Goal: Task Accomplishment & Management: Manage account settings

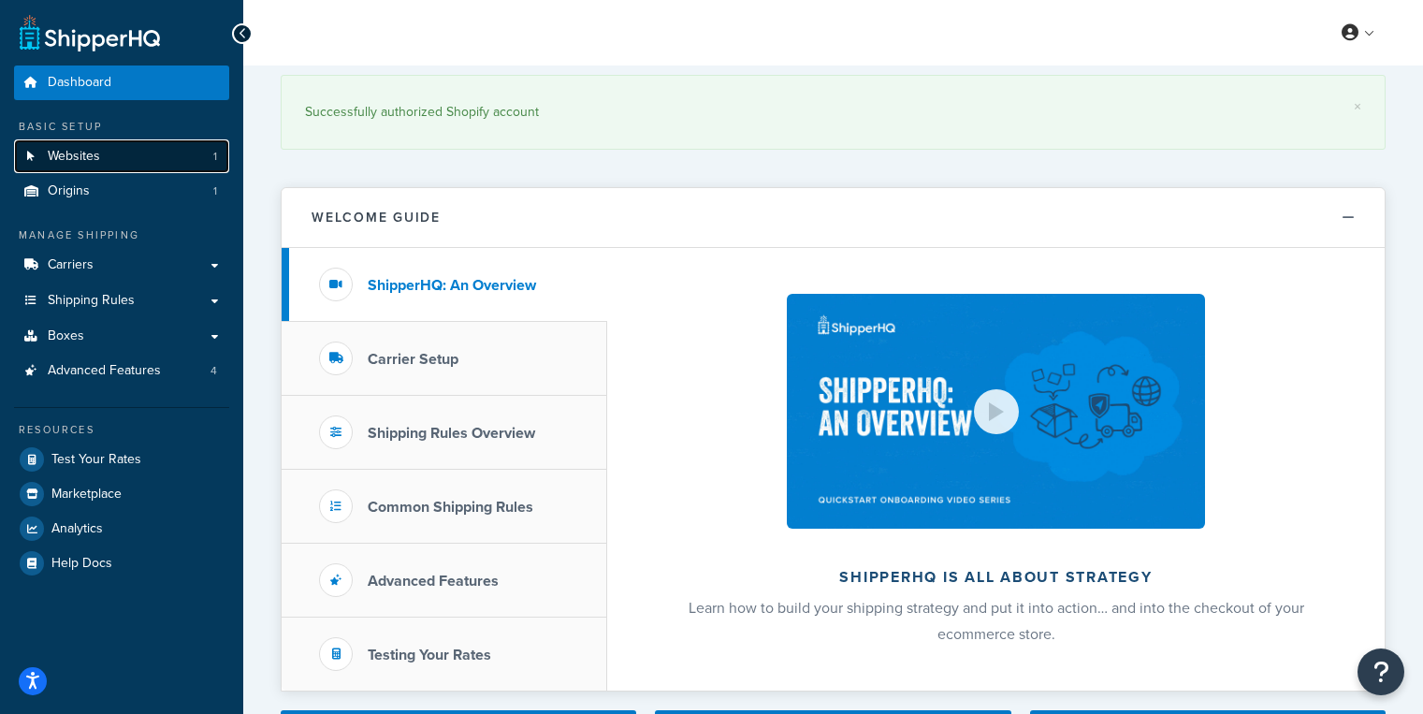
click at [166, 154] on link "Websites 1" at bounding box center [121, 156] width 215 height 35
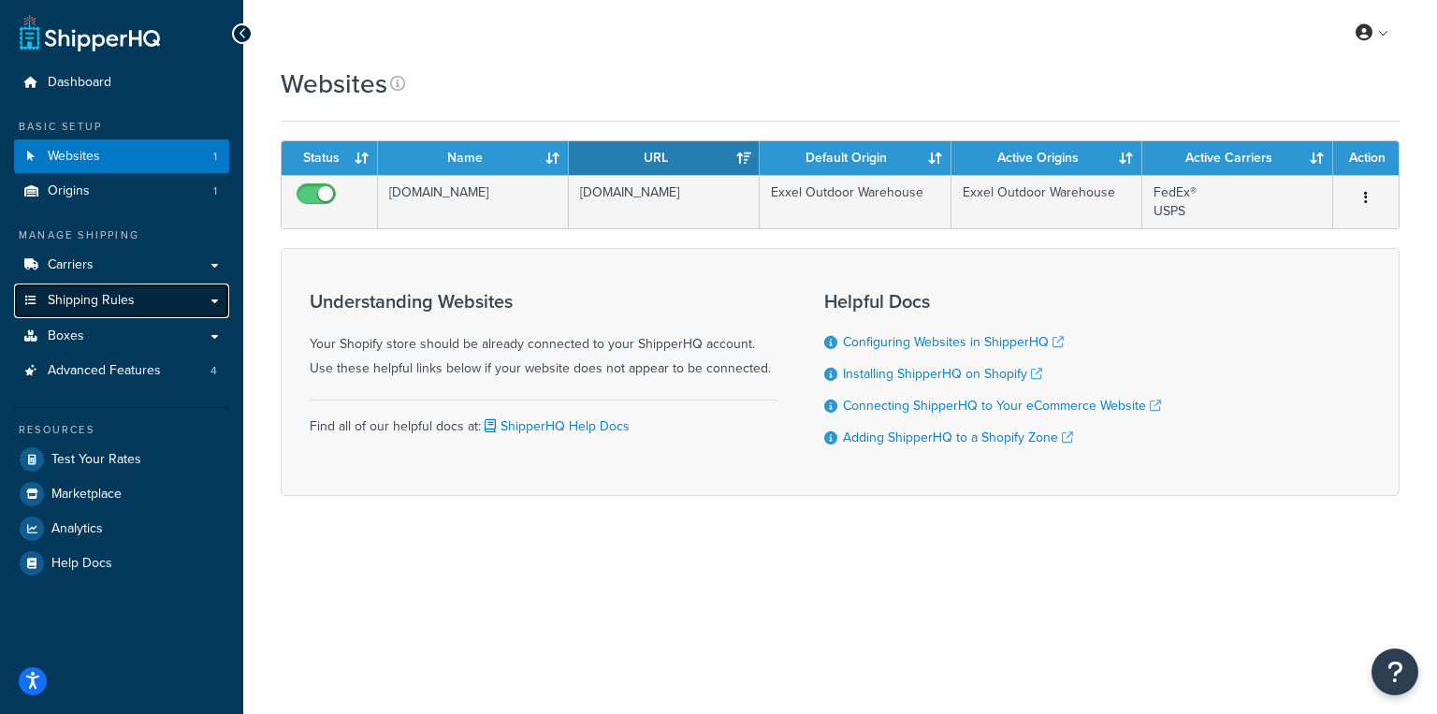
click at [135, 310] on link "Shipping Rules" at bounding box center [121, 300] width 215 height 35
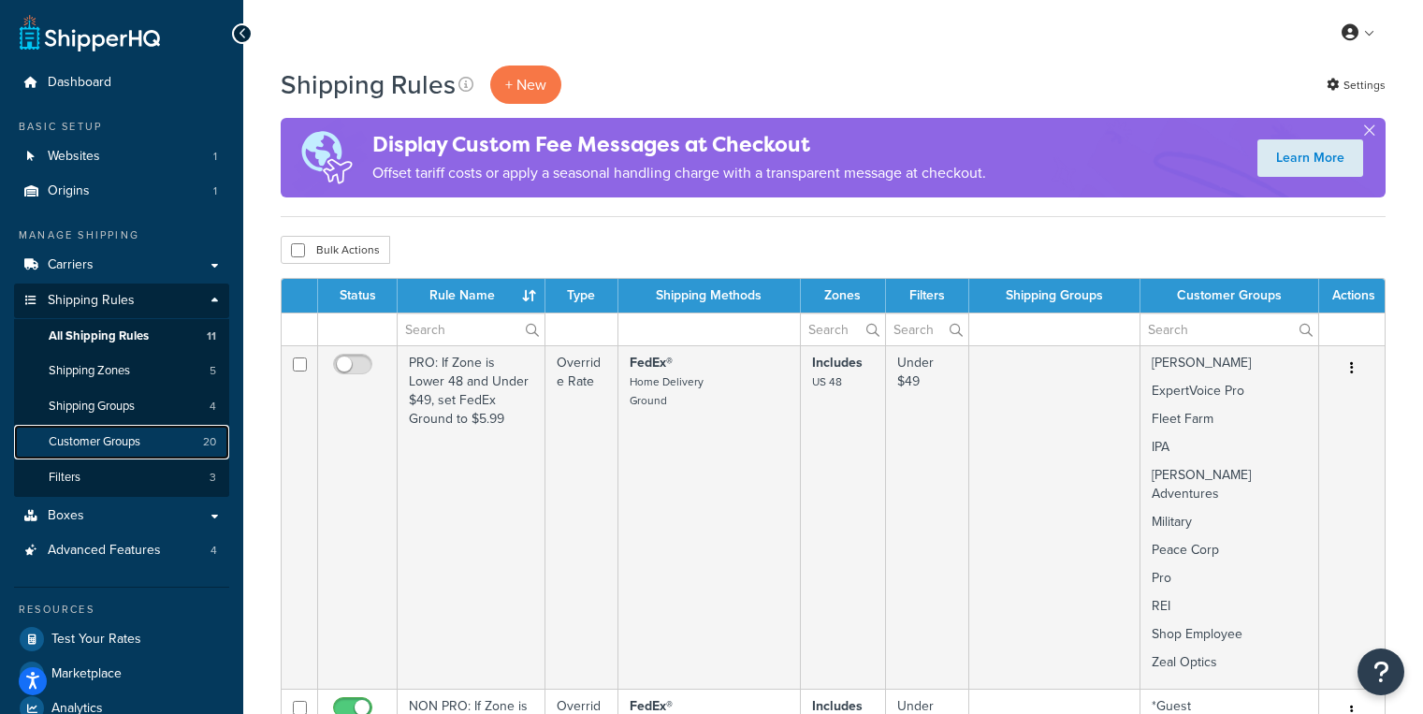
click at [159, 447] on link "Customer Groups 20" at bounding box center [121, 442] width 215 height 35
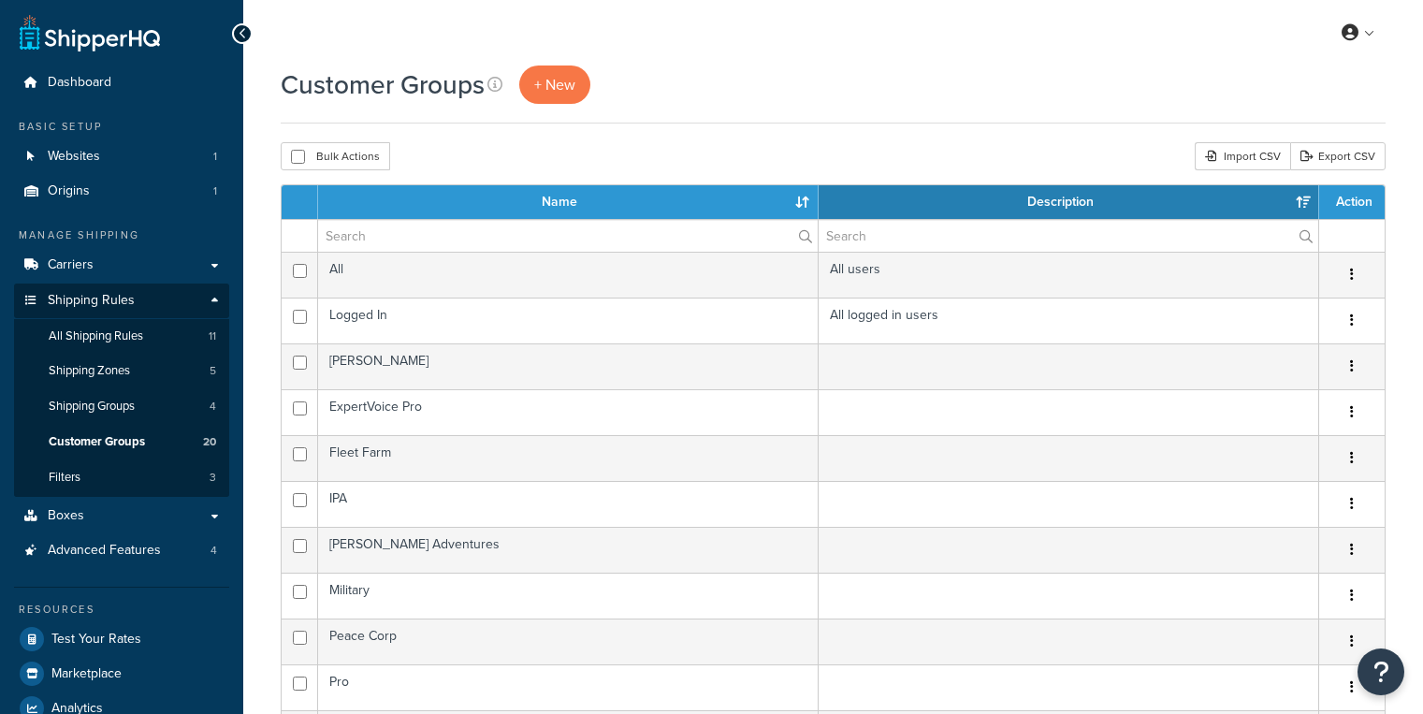
select select "15"
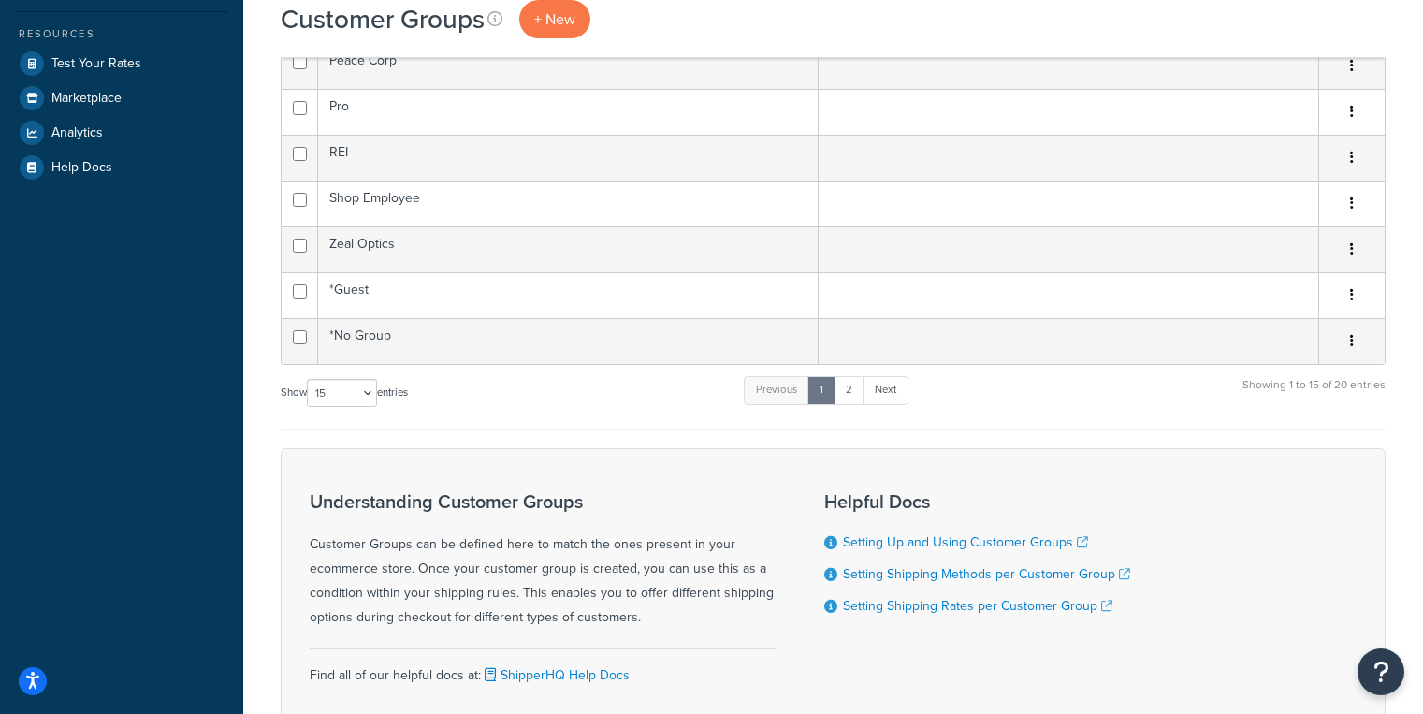
scroll to position [448, 0]
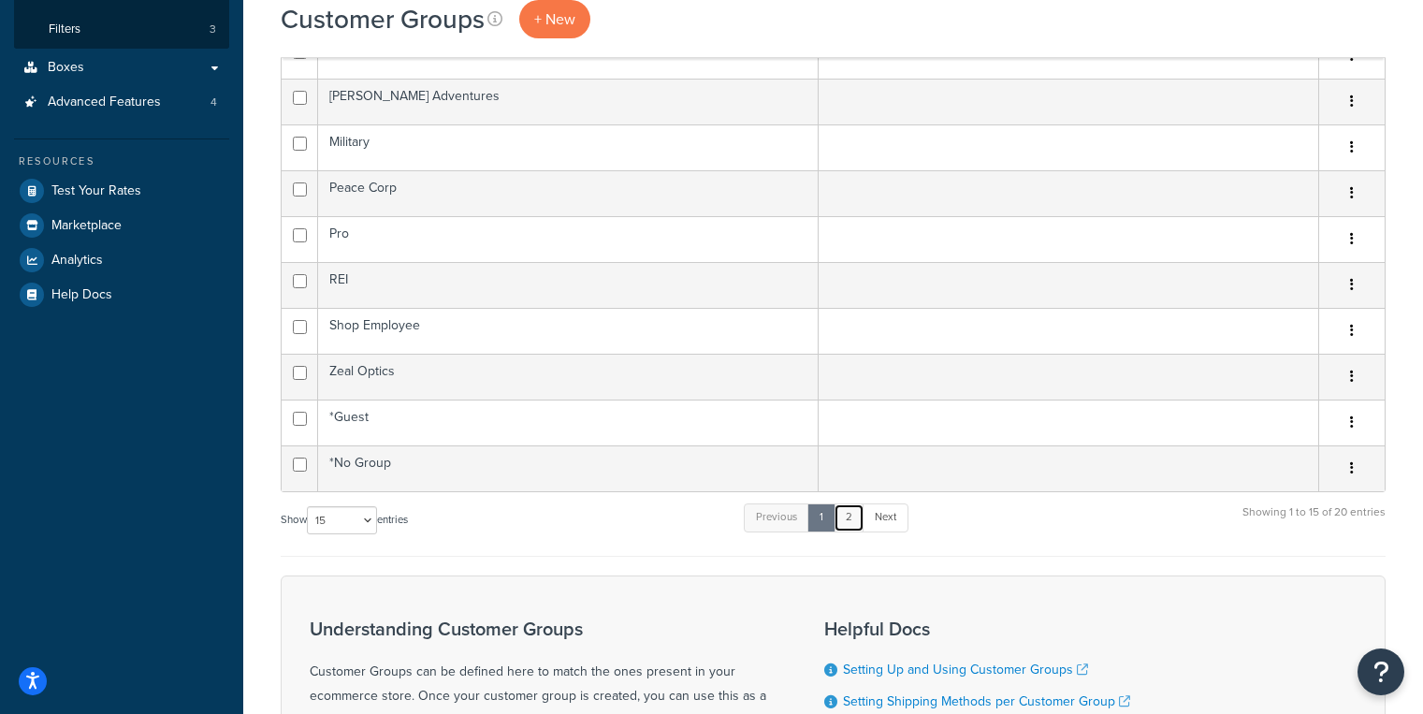
click at [847, 517] on link "2" at bounding box center [849, 517] width 31 height 28
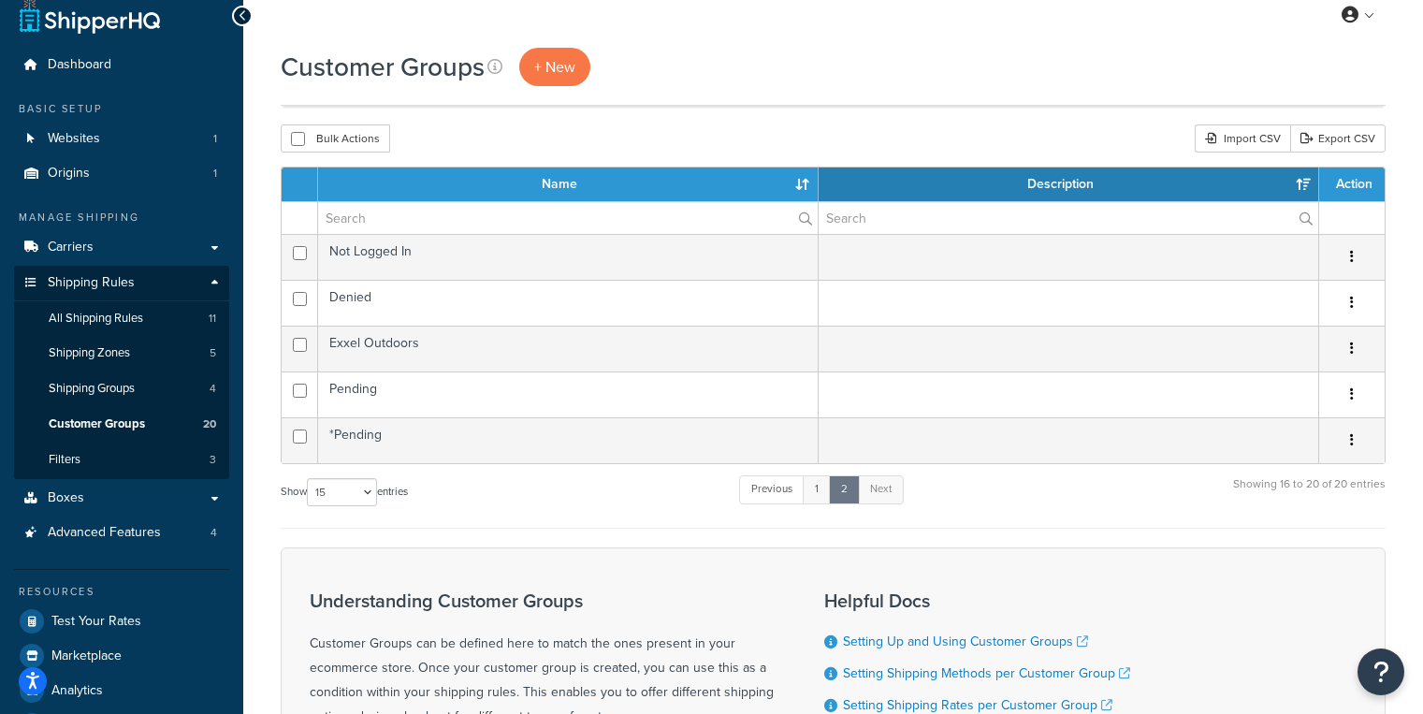
scroll to position [0, 0]
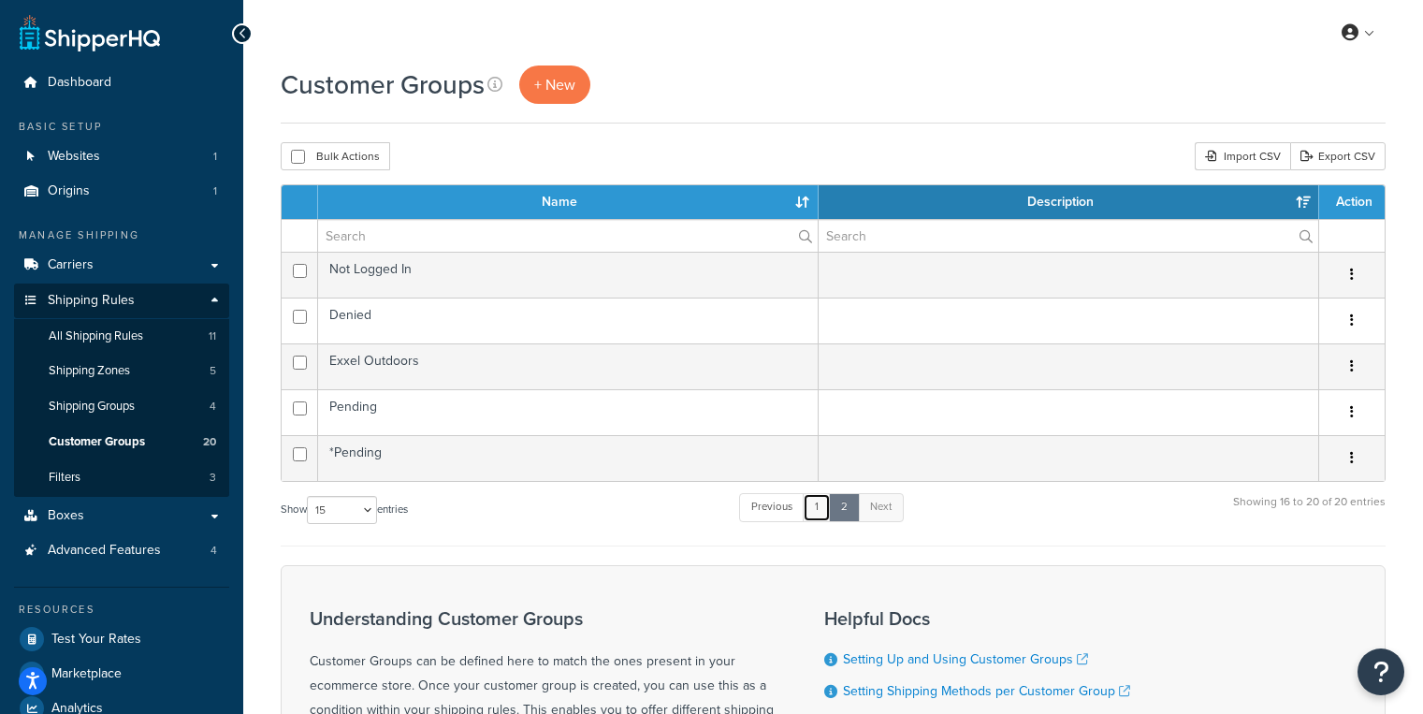
click at [817, 514] on link "1" at bounding box center [817, 507] width 28 height 28
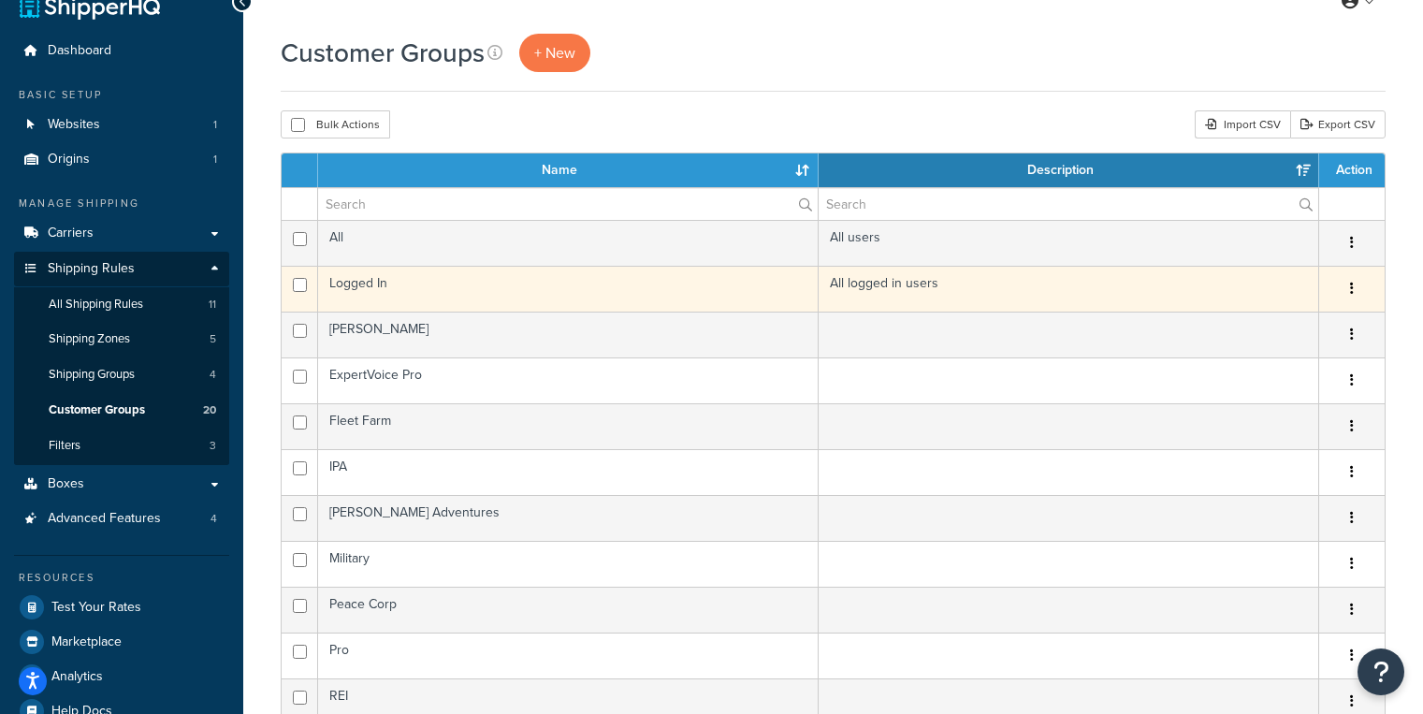
scroll to position [31, 0]
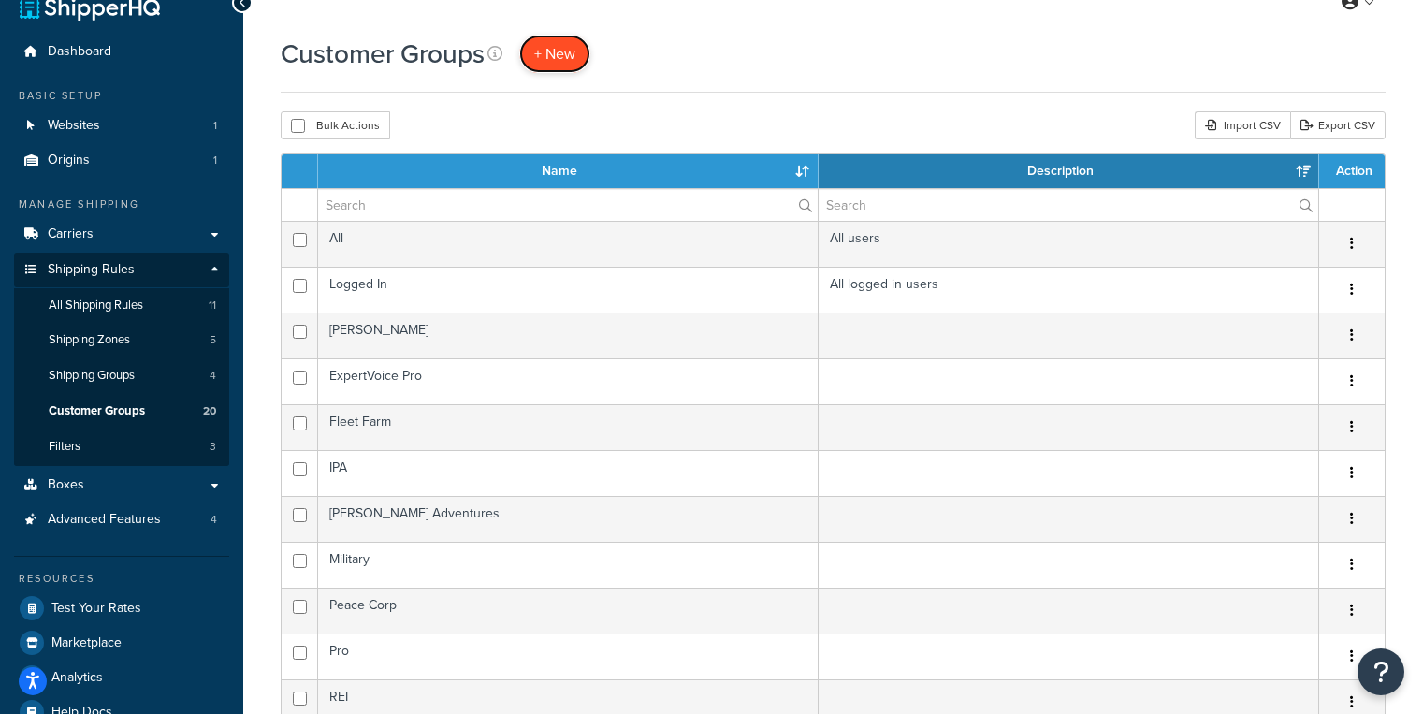
click at [560, 36] on link "+ New" at bounding box center [554, 54] width 71 height 38
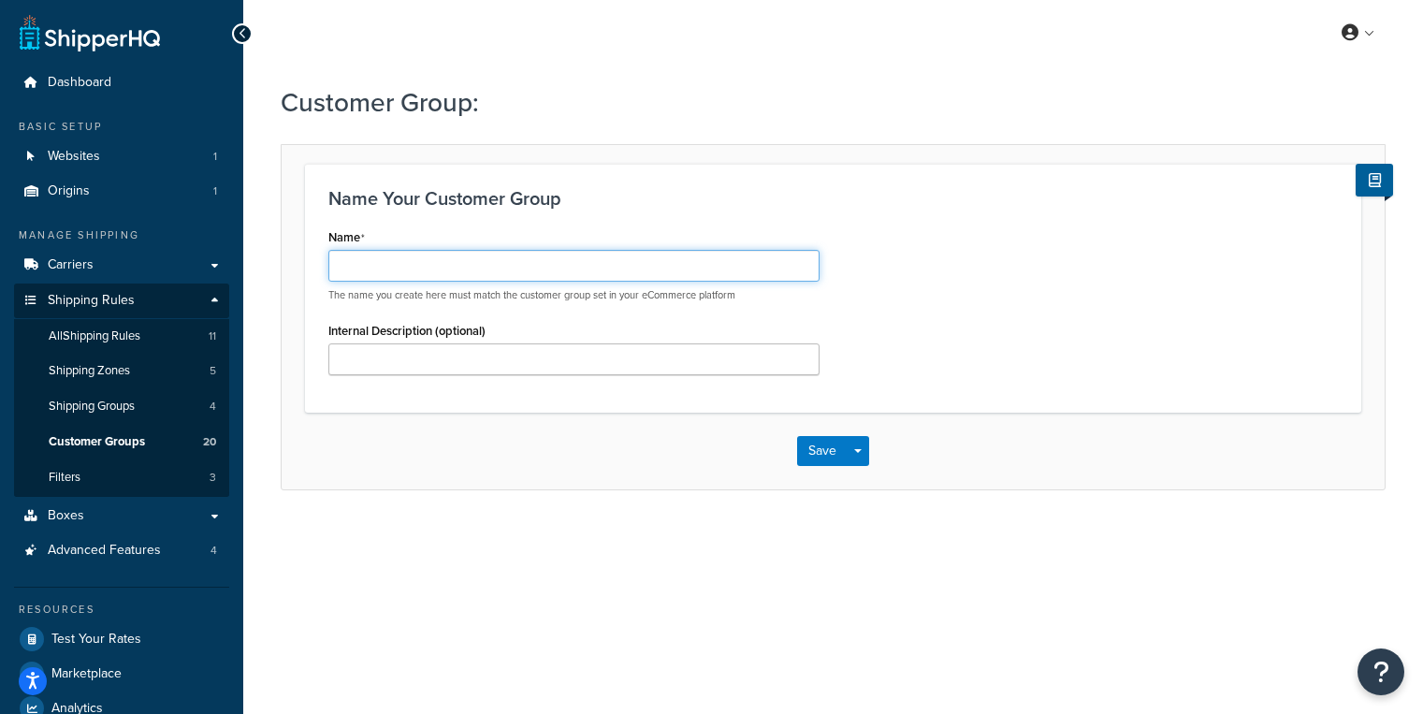
click at [436, 270] on input "Name" at bounding box center [573, 266] width 491 height 32
click at [466, 264] on input "Email Subscribers" at bounding box center [573, 266] width 491 height 32
type input "Email Subscribers"
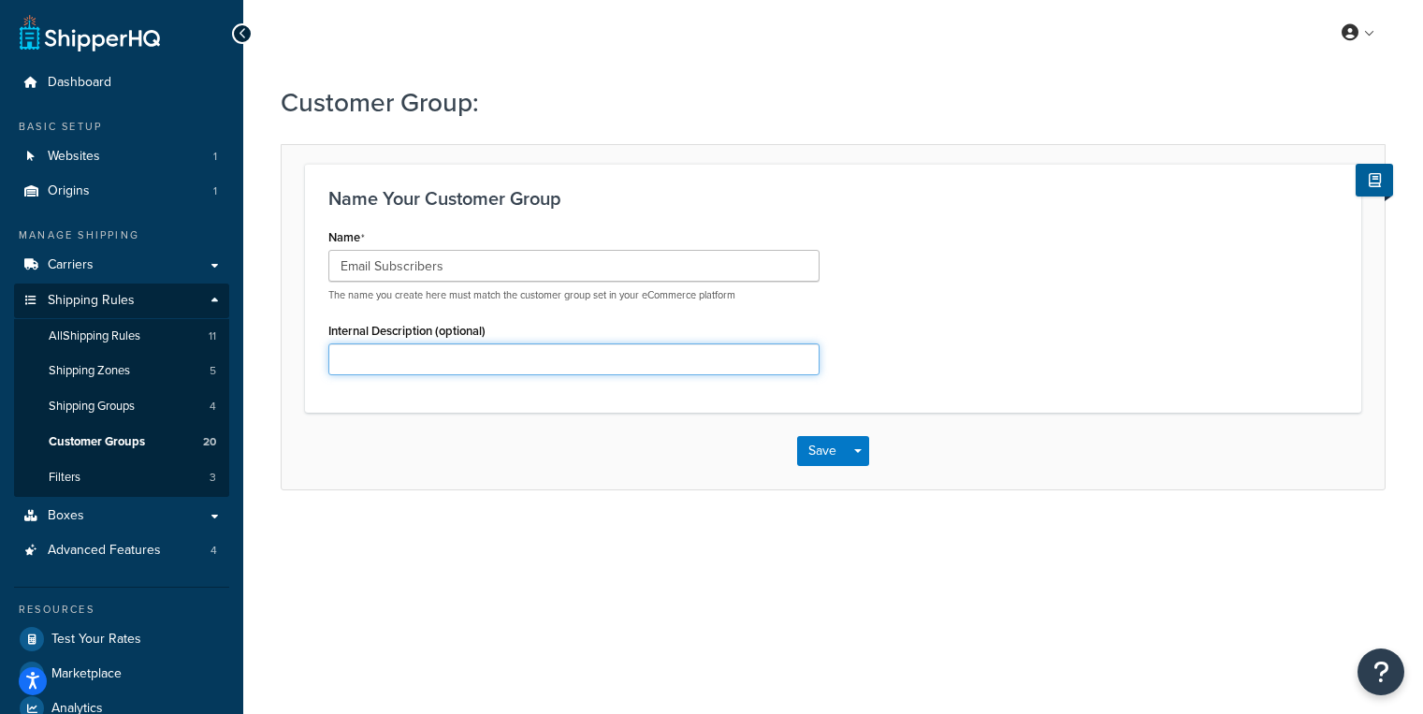
click at [443, 359] on input "Internal Description (optional)" at bounding box center [573, 359] width 491 height 32
type input "Email Subscribers Tag from Shopify"
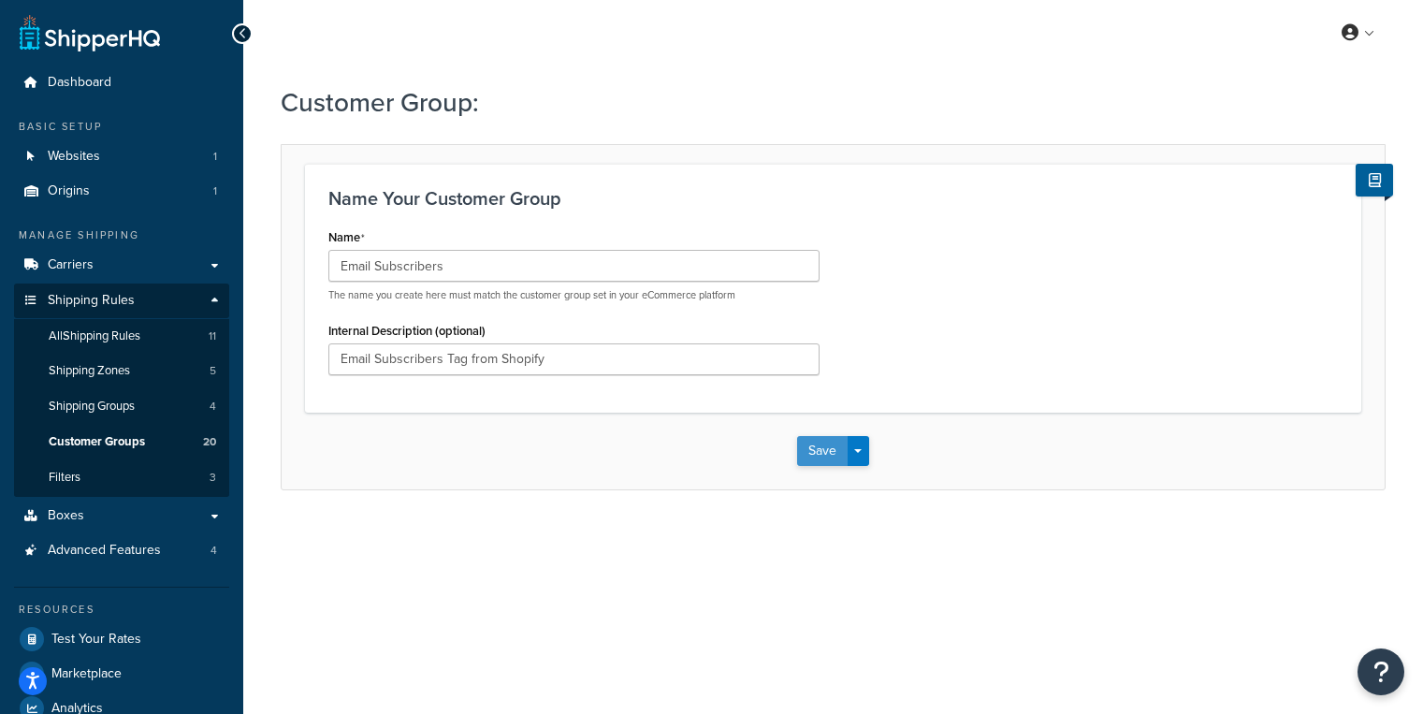
click at [819, 456] on button "Save" at bounding box center [822, 451] width 51 height 30
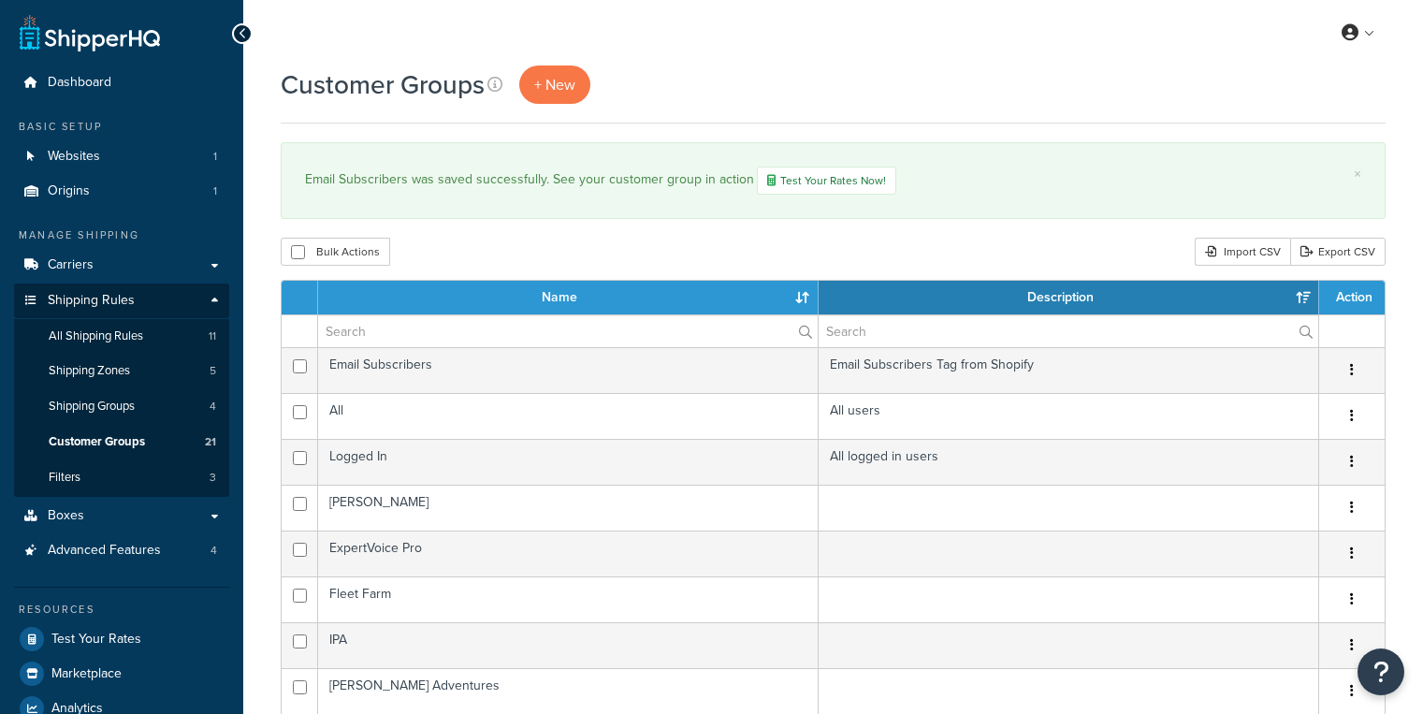
select select "15"
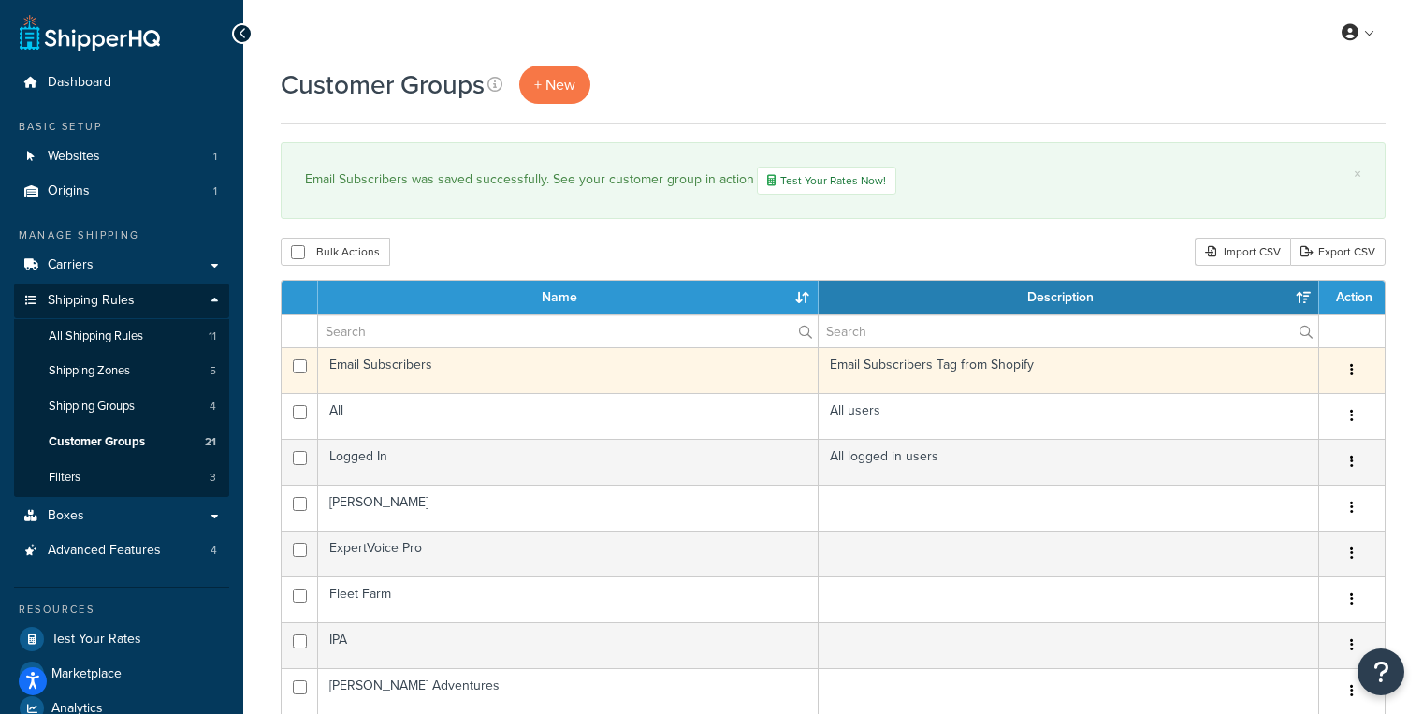
click at [502, 362] on td "Email Subscribers" at bounding box center [568, 370] width 501 height 46
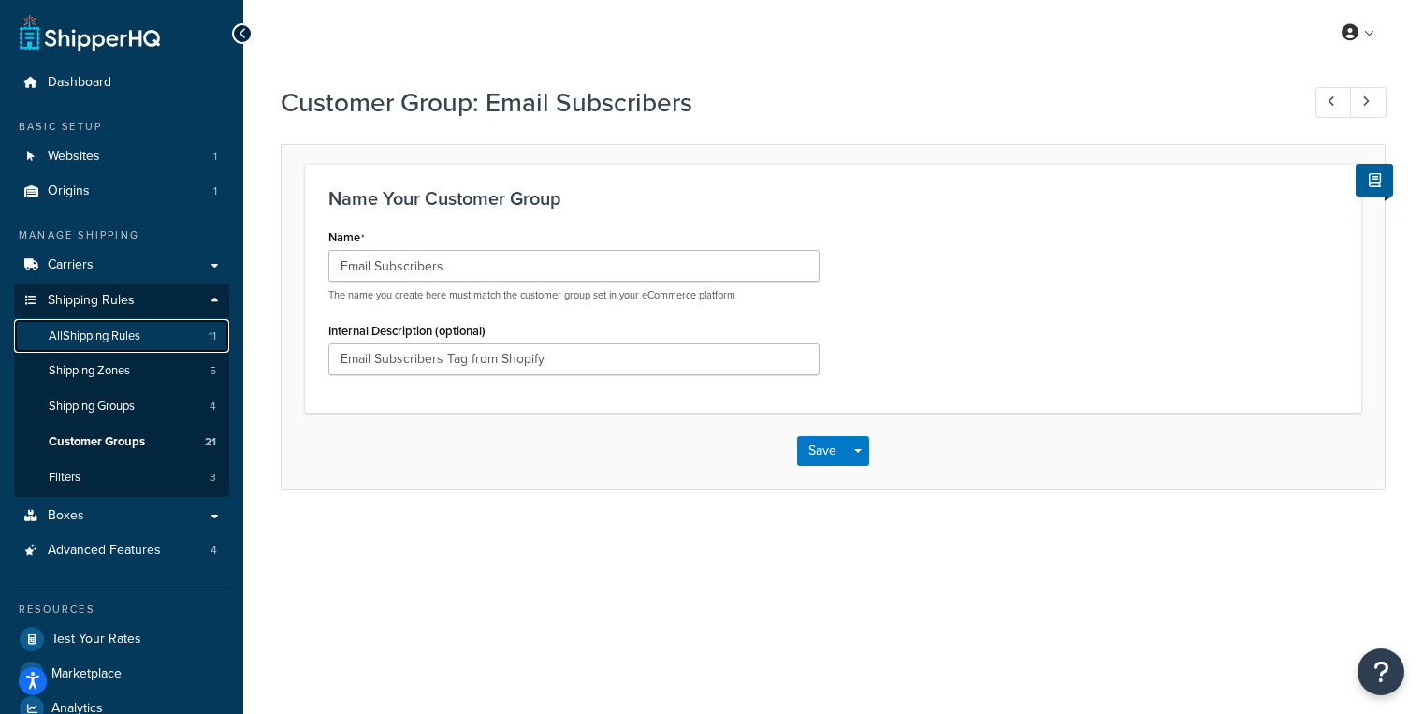
click at [140, 340] on span "All Shipping Rules" at bounding box center [95, 336] width 92 height 16
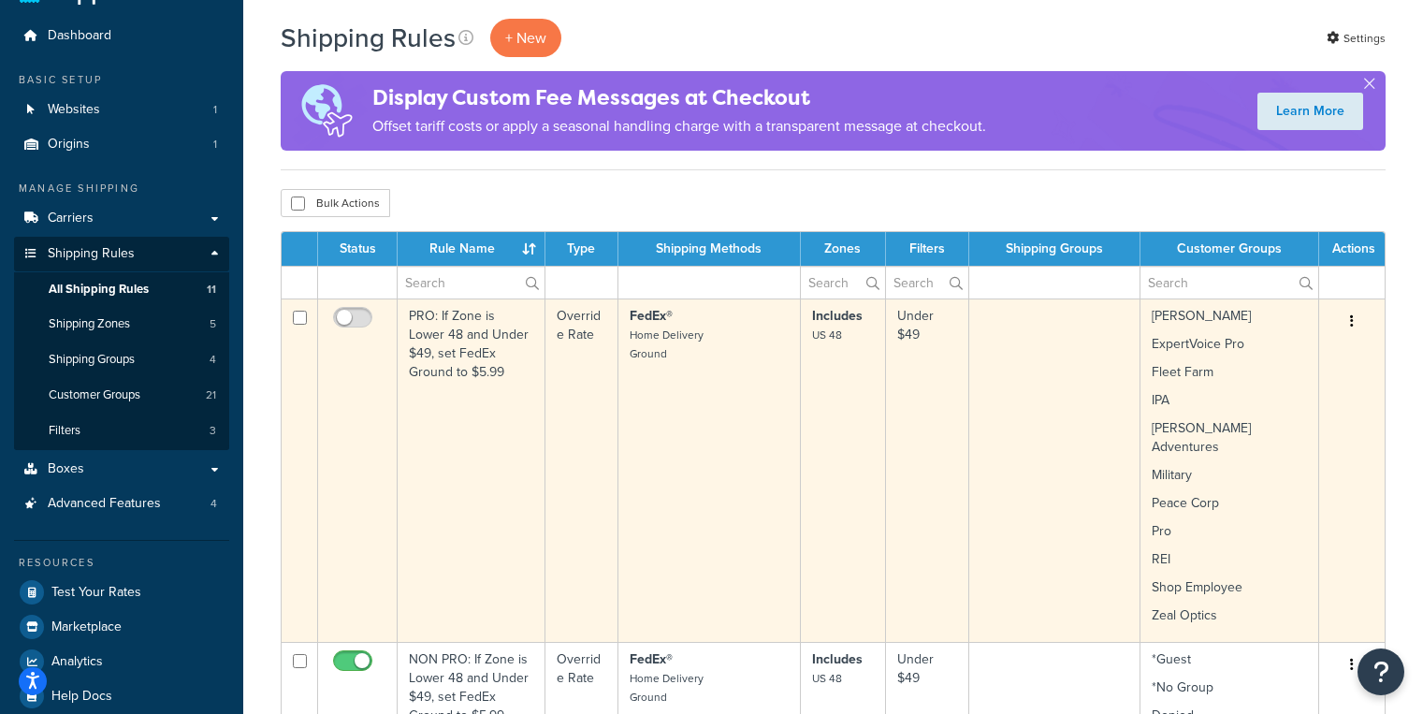
scroll to position [349, 0]
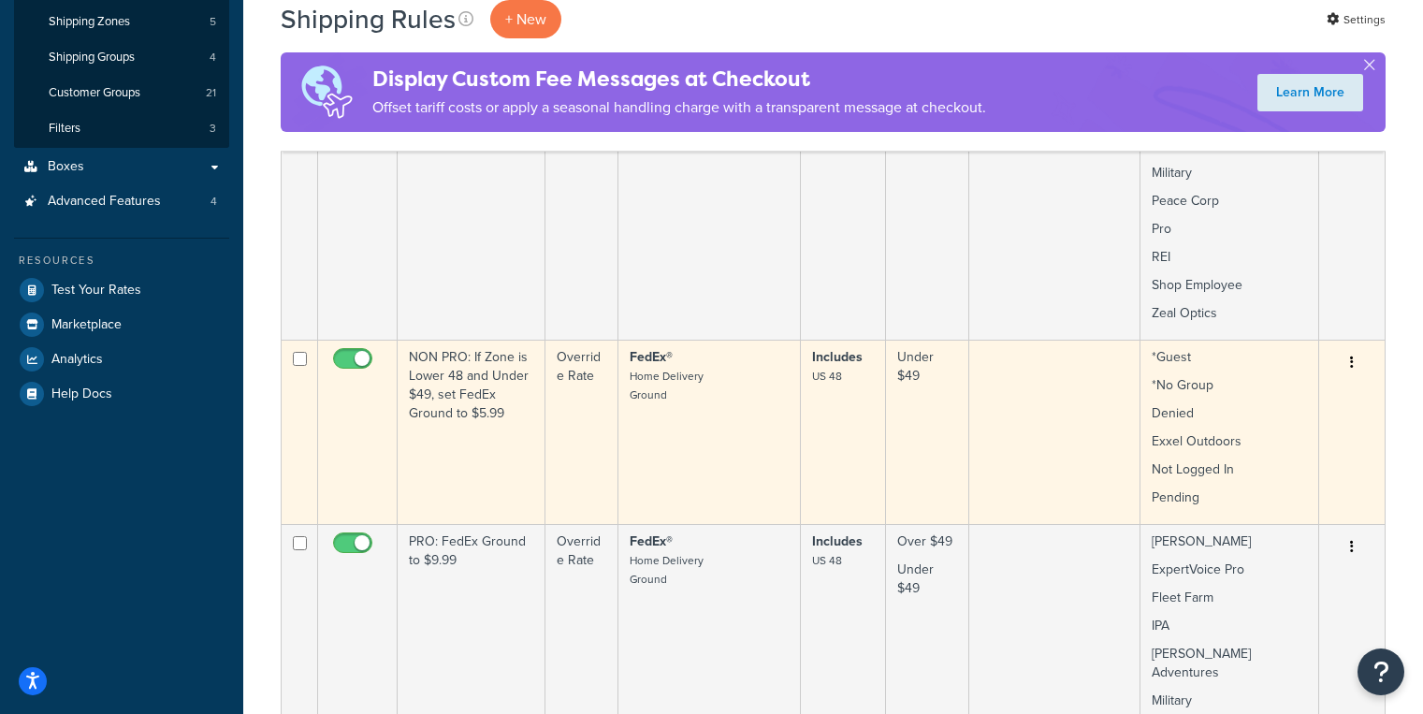
click at [437, 424] on td "NON PRO: If Zone is Lower 48 and Under $49, set FedEx Ground to $5.99" at bounding box center [472, 432] width 148 height 184
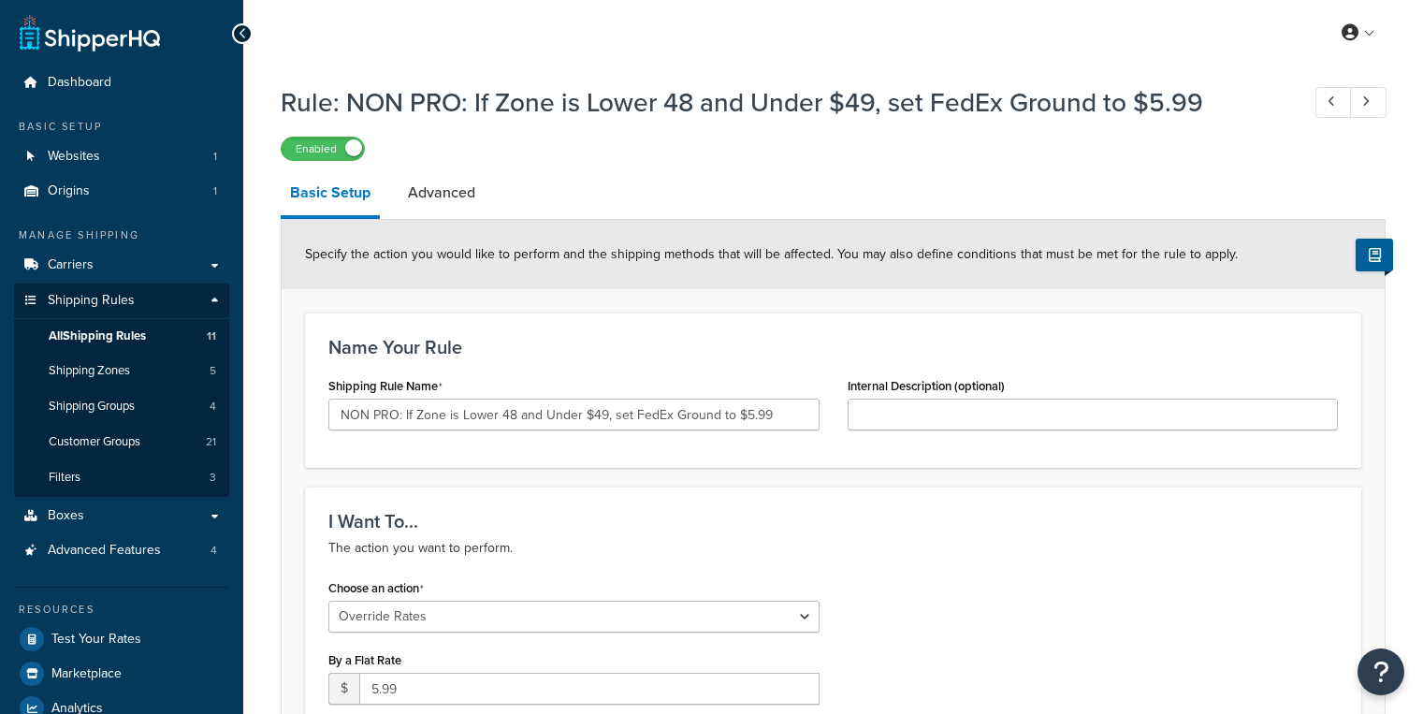
select select "OVERRIDE"
select select "LOCATION"
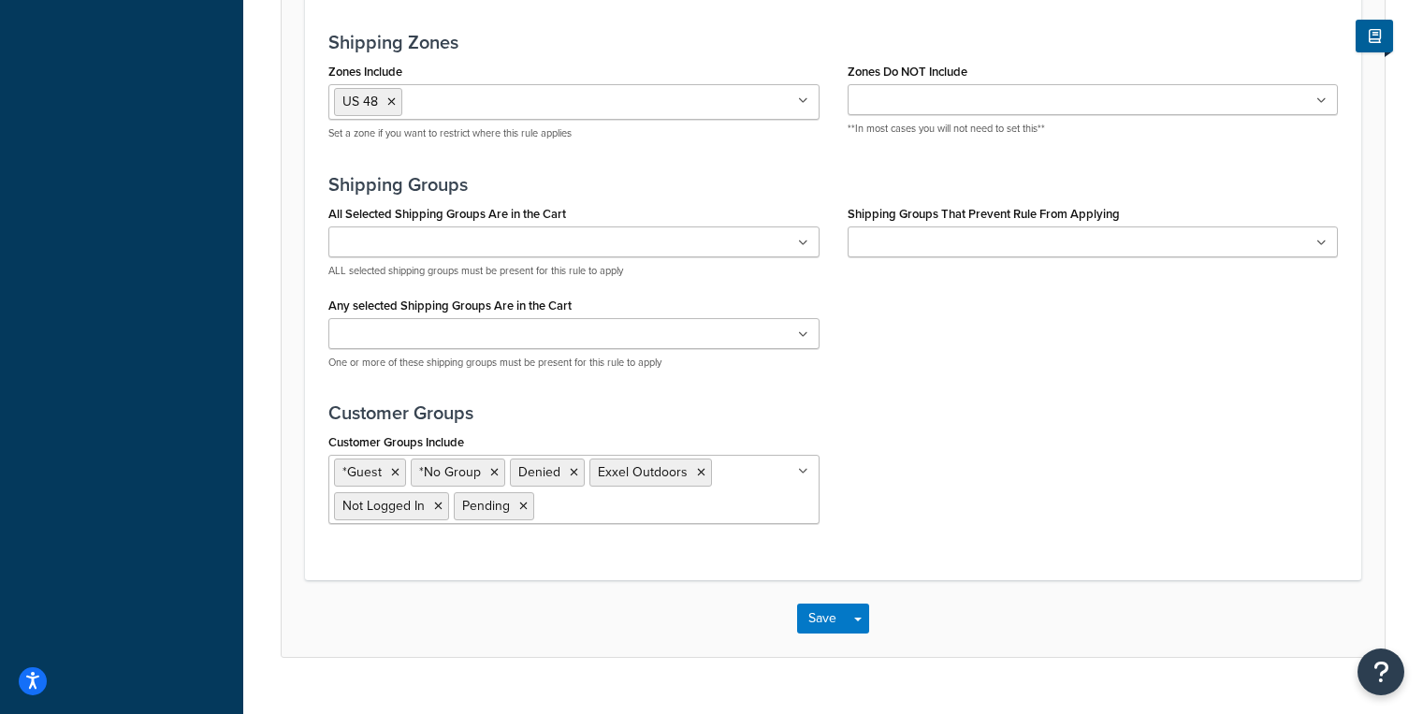
scroll to position [1635, 0]
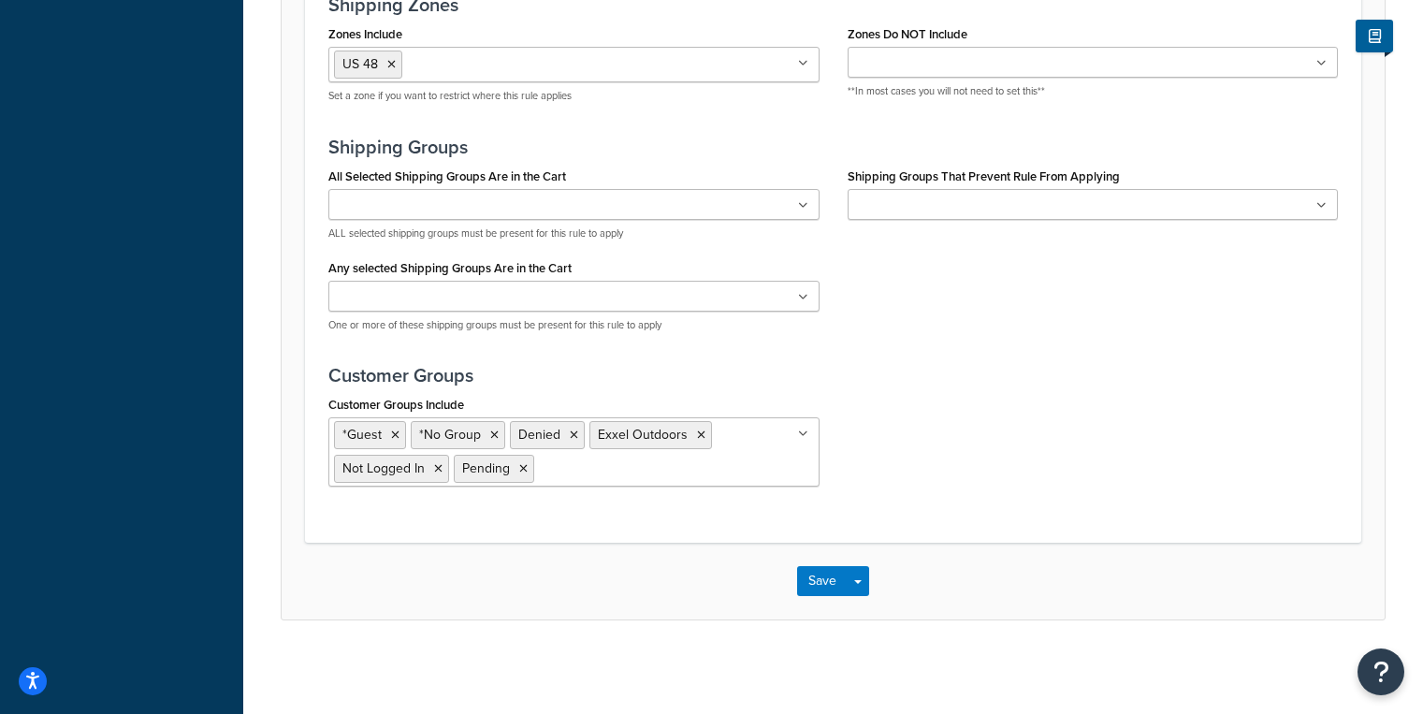
click at [656, 478] on ul "*Guest *No Group Denied Exxel Outdoors Not Logged In Pending" at bounding box center [573, 451] width 491 height 69
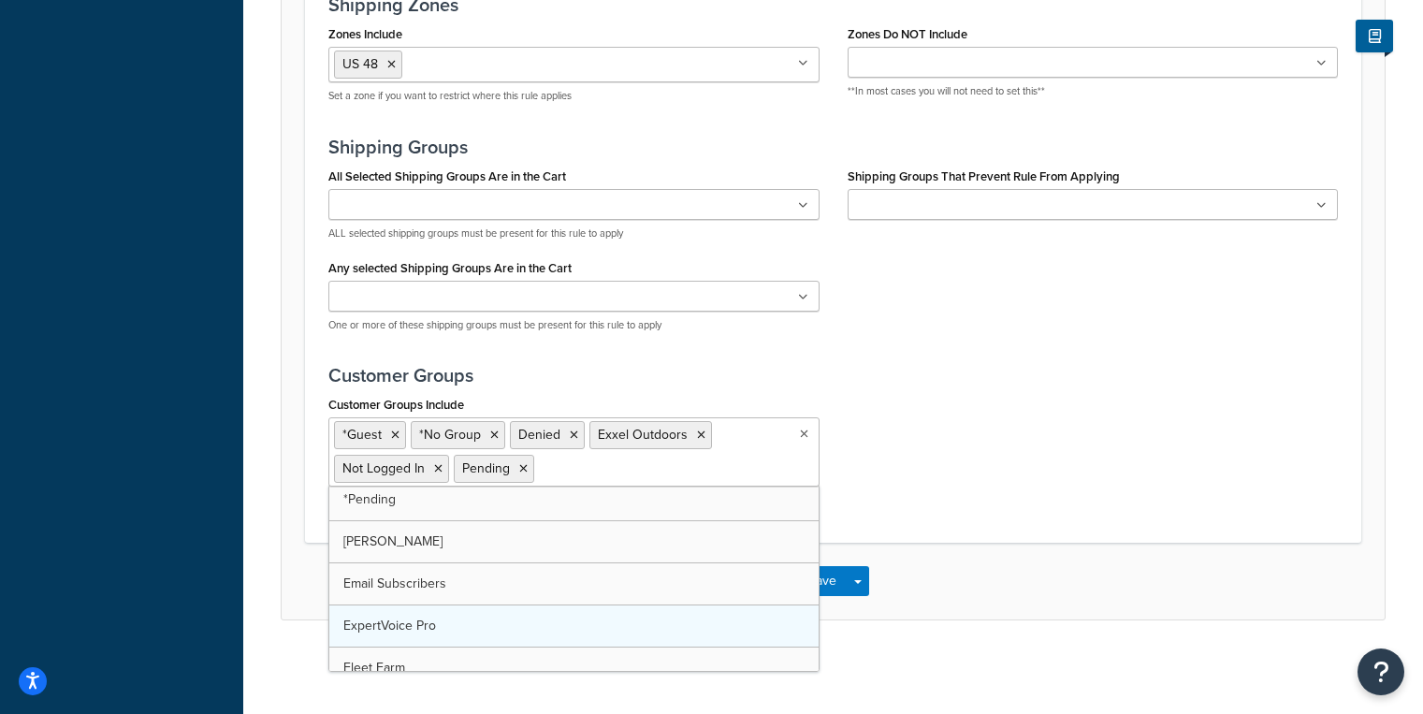
scroll to position [8, 0]
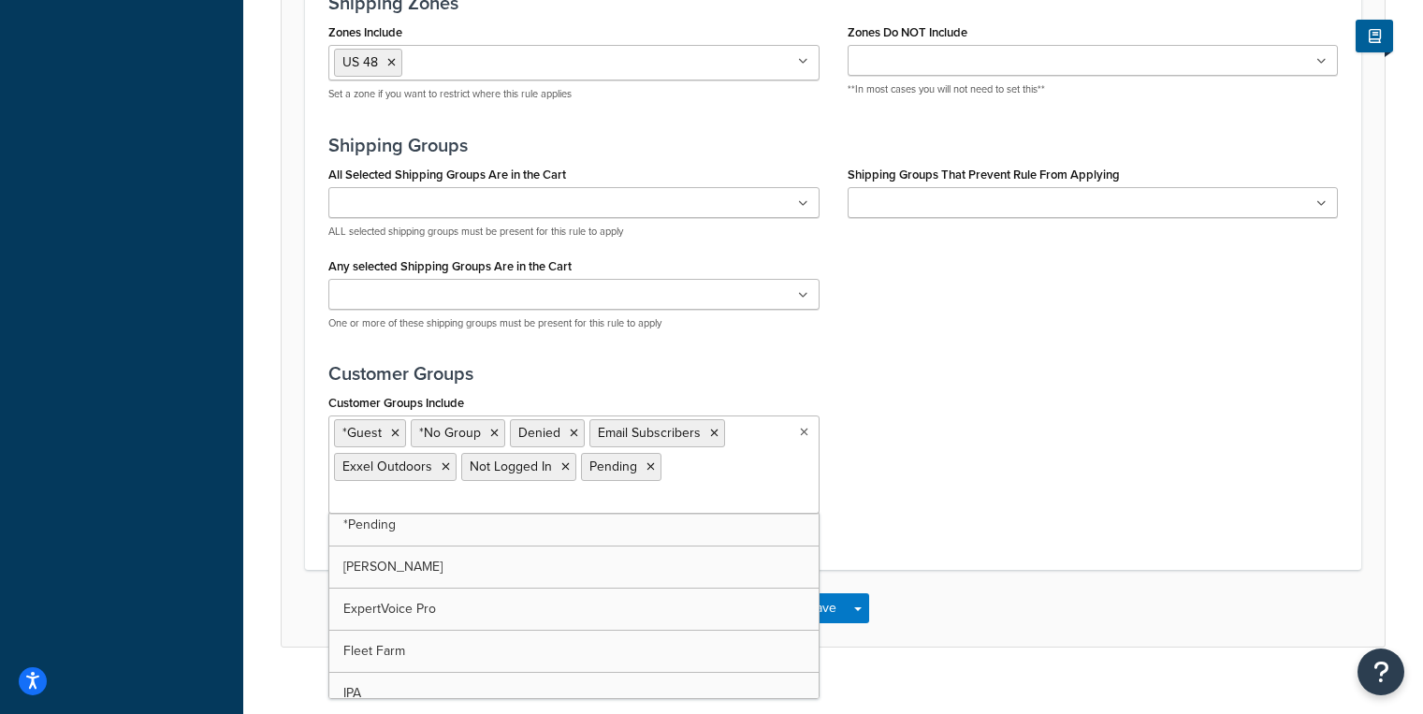
click at [1013, 451] on div "Customer Groups Include *Guest *No Group Denied Email Subscribers Exxel Outdoor…" at bounding box center [833, 458] width 1038 height 138
click at [697, 505] on ul "*Guest *No Group Denied Email Subscribers Exxel Outdoors Not Logged In Pending" at bounding box center [573, 464] width 491 height 98
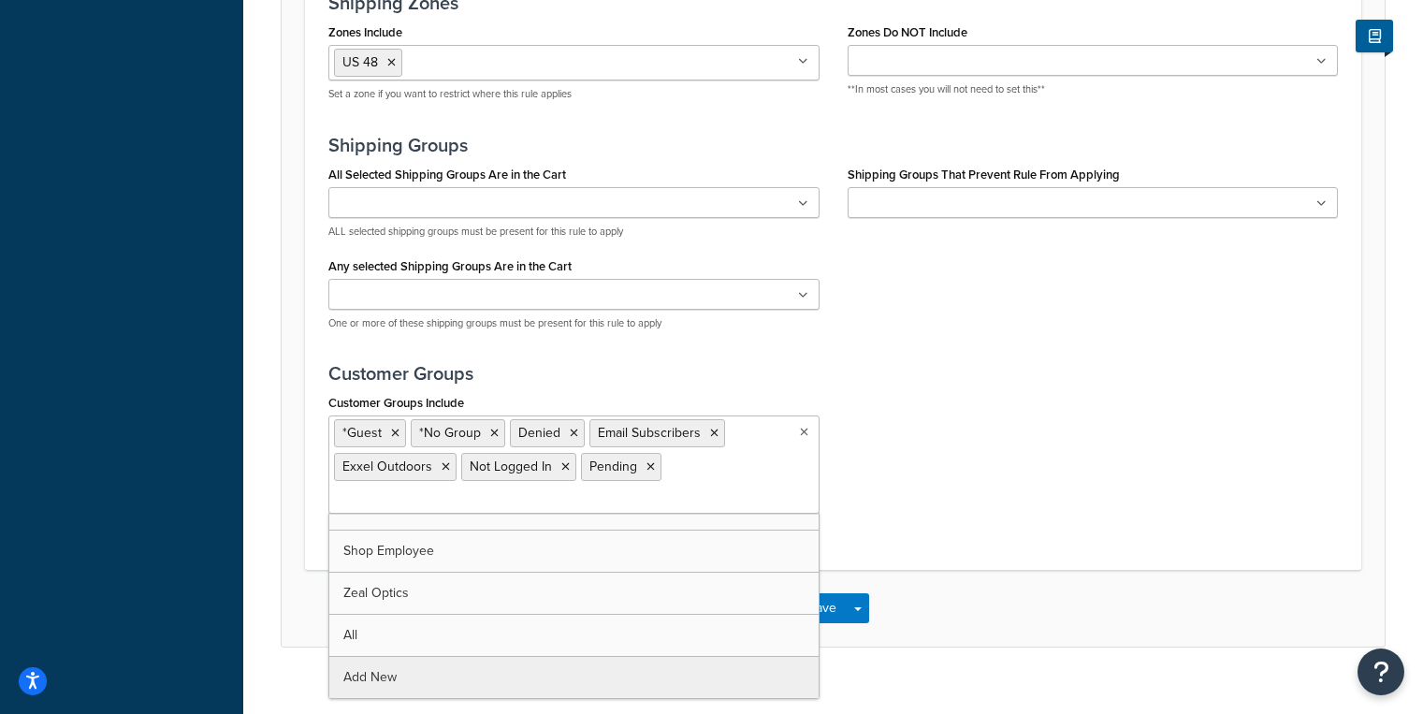
click at [922, 506] on div "Customer Groups Include *Guest *No Group Denied Email Subscribers Exxel Outdoor…" at bounding box center [833, 458] width 1038 height 138
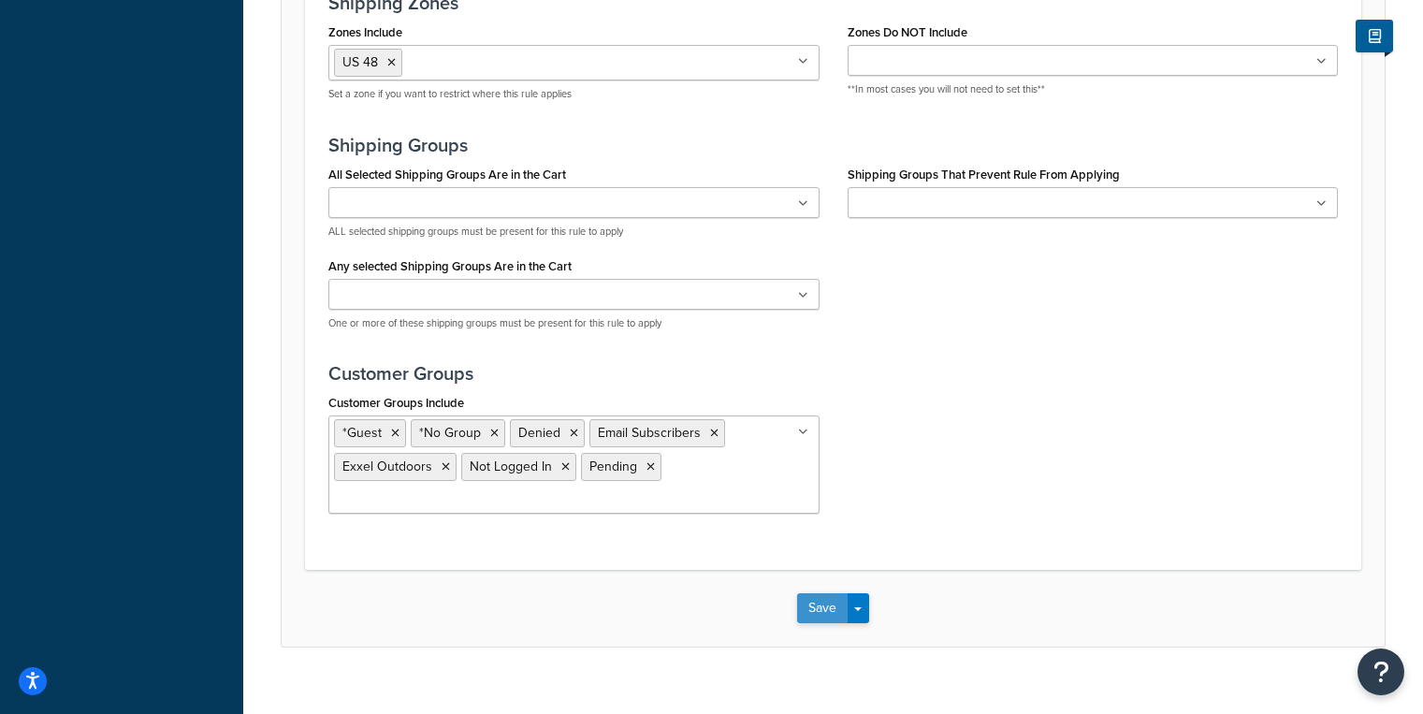
click at [827, 616] on button "Save" at bounding box center [822, 608] width 51 height 30
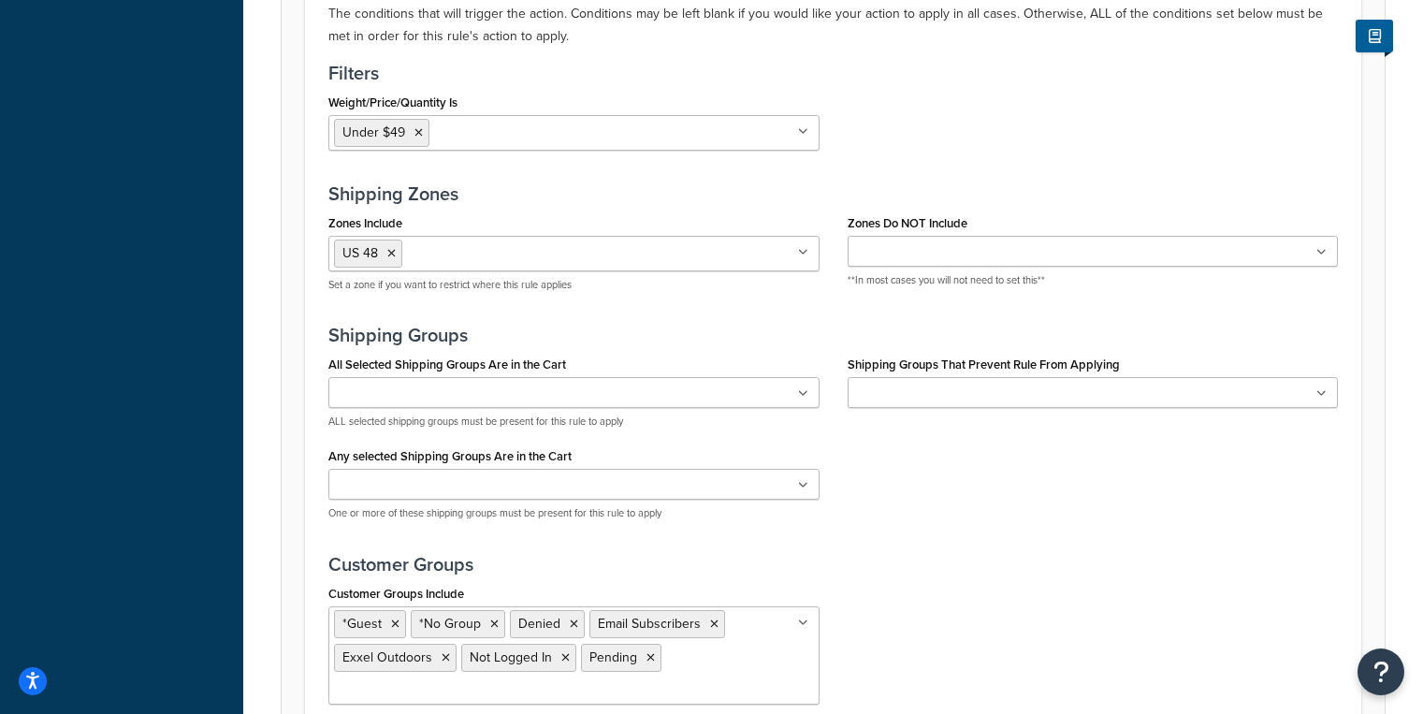
scroll to position [1684, 0]
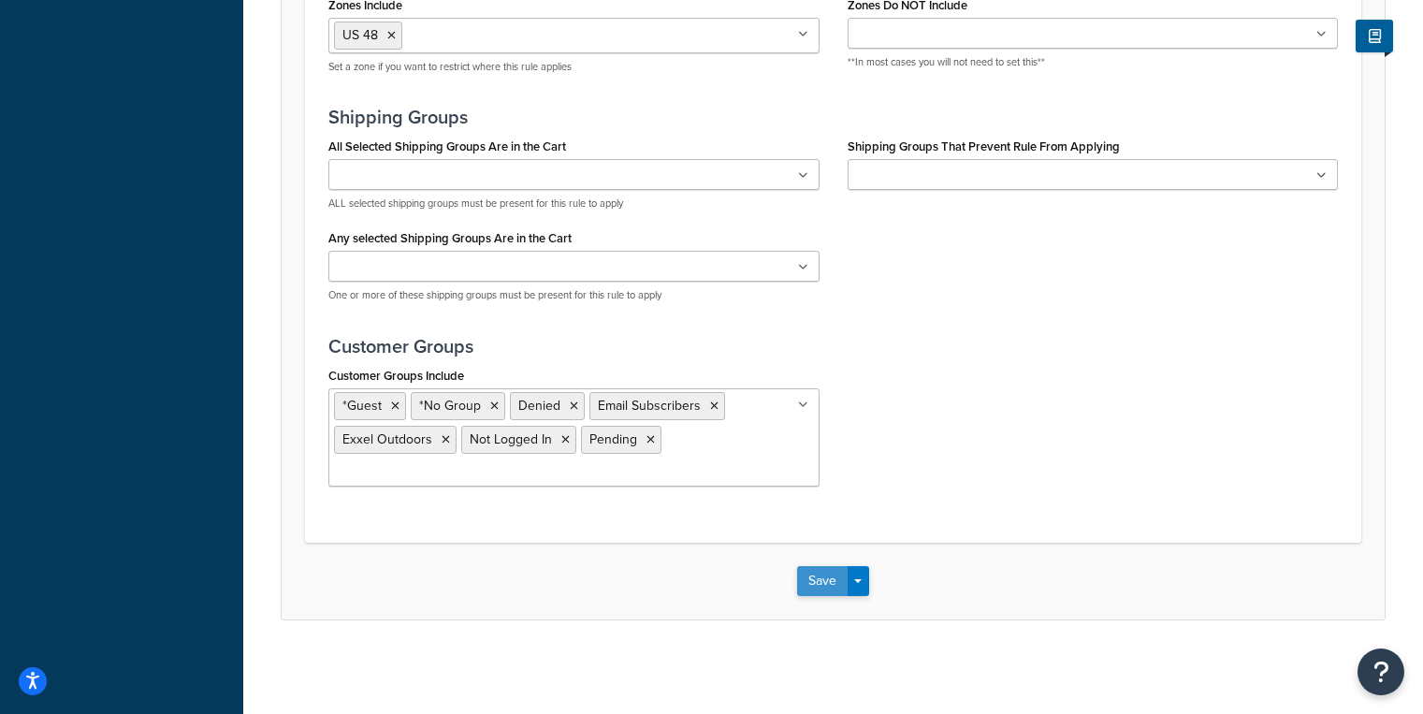
click at [813, 586] on button "Save" at bounding box center [822, 581] width 51 height 30
click at [810, 588] on button "Save" at bounding box center [822, 581] width 51 height 30
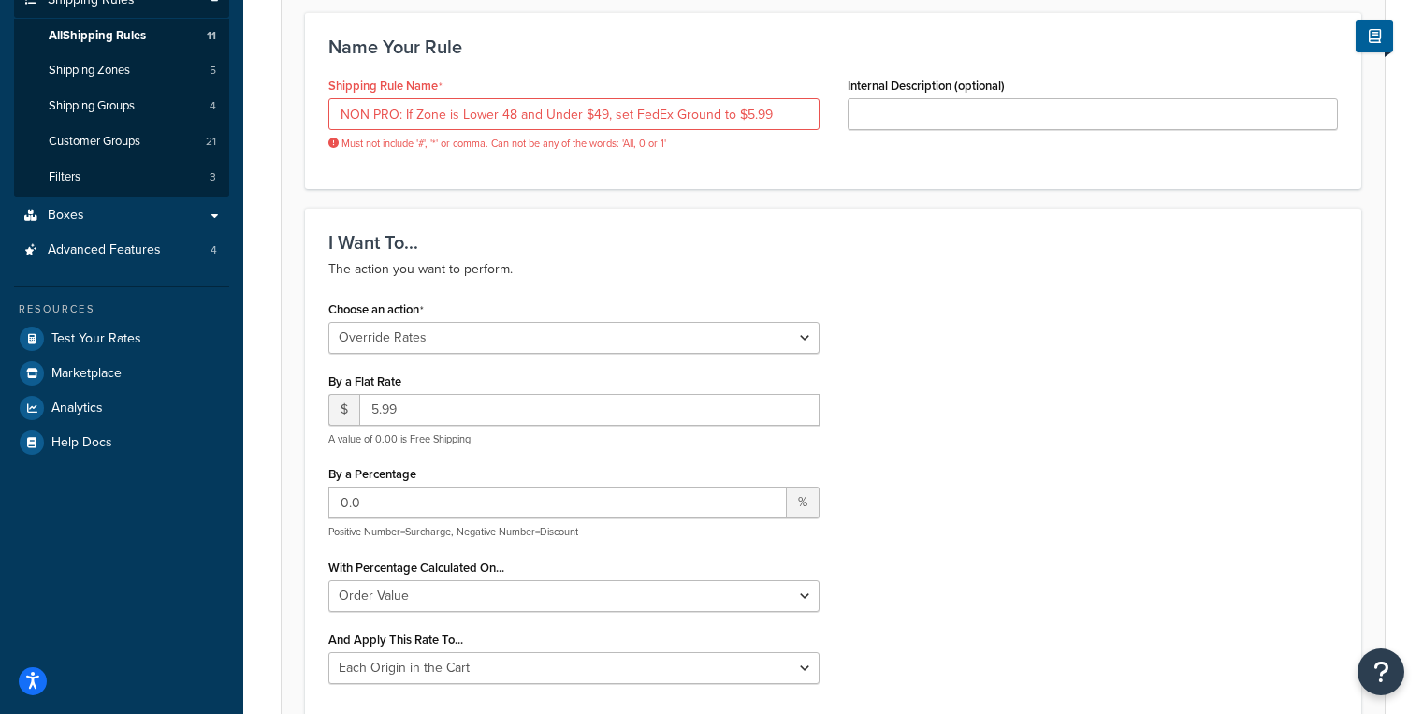
scroll to position [0, 0]
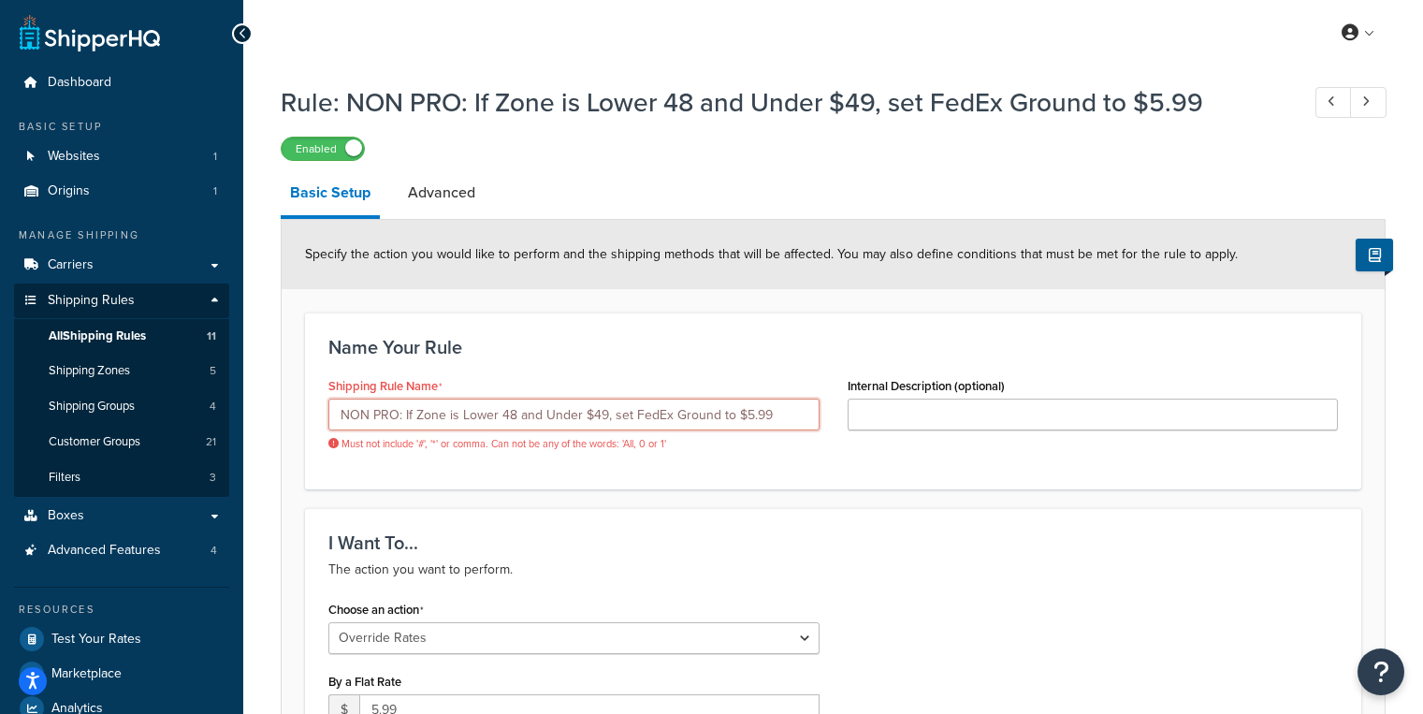
click at [585, 423] on input "NON PRO: If Zone is Lower 48 and Under $49, set FedEx Ground to $5.99" at bounding box center [573, 415] width 491 height 32
click at [758, 422] on input "NON PRO: If Zone is Lower 48 and Under $49, set FedEx Ground to $5.99" at bounding box center [573, 415] width 491 height 32
click at [844, 474] on div "Name Your Rule Shipping Rule Name NON PRO: If Zone is Lower 48 and Under $49, s…" at bounding box center [833, 401] width 1056 height 176
click at [428, 210] on link "Advanced" at bounding box center [442, 192] width 86 height 45
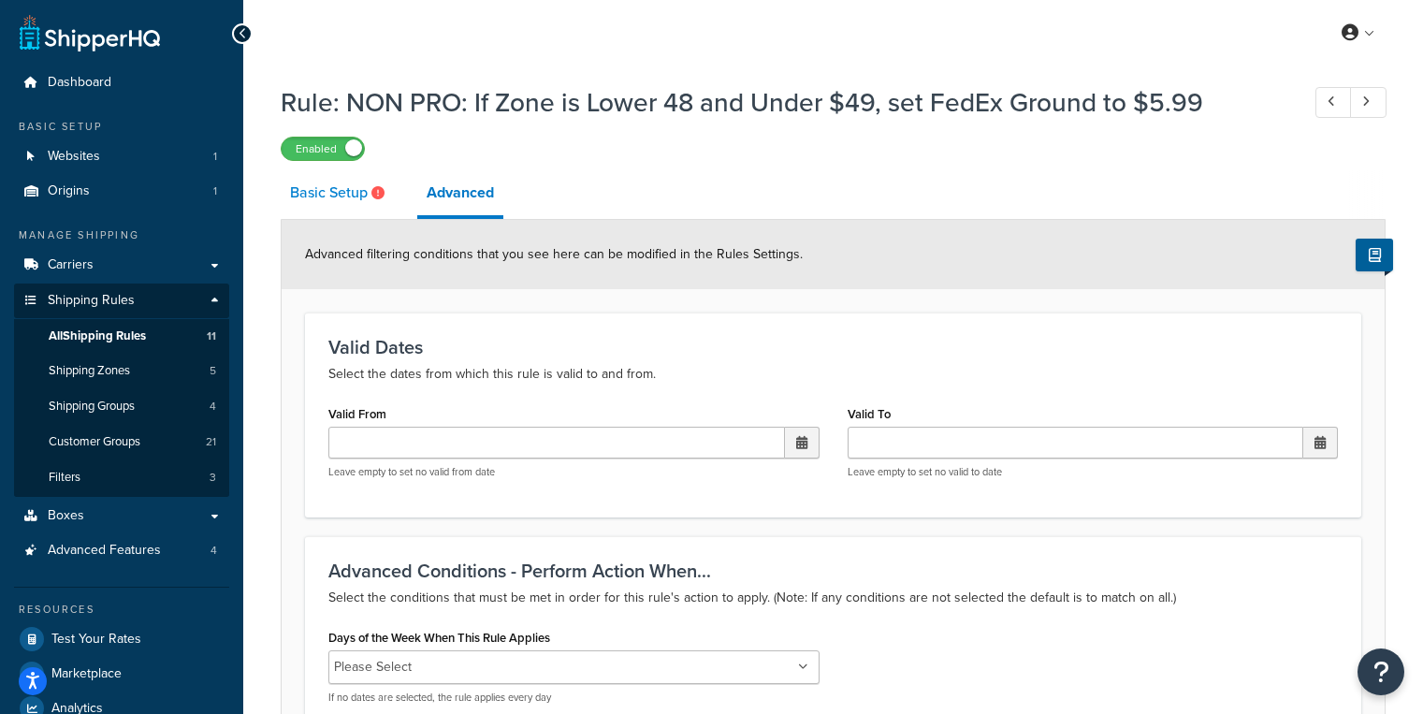
click at [357, 197] on link "Basic Setup" at bounding box center [340, 192] width 118 height 45
select select "OVERRIDE"
select select "LOCATION"
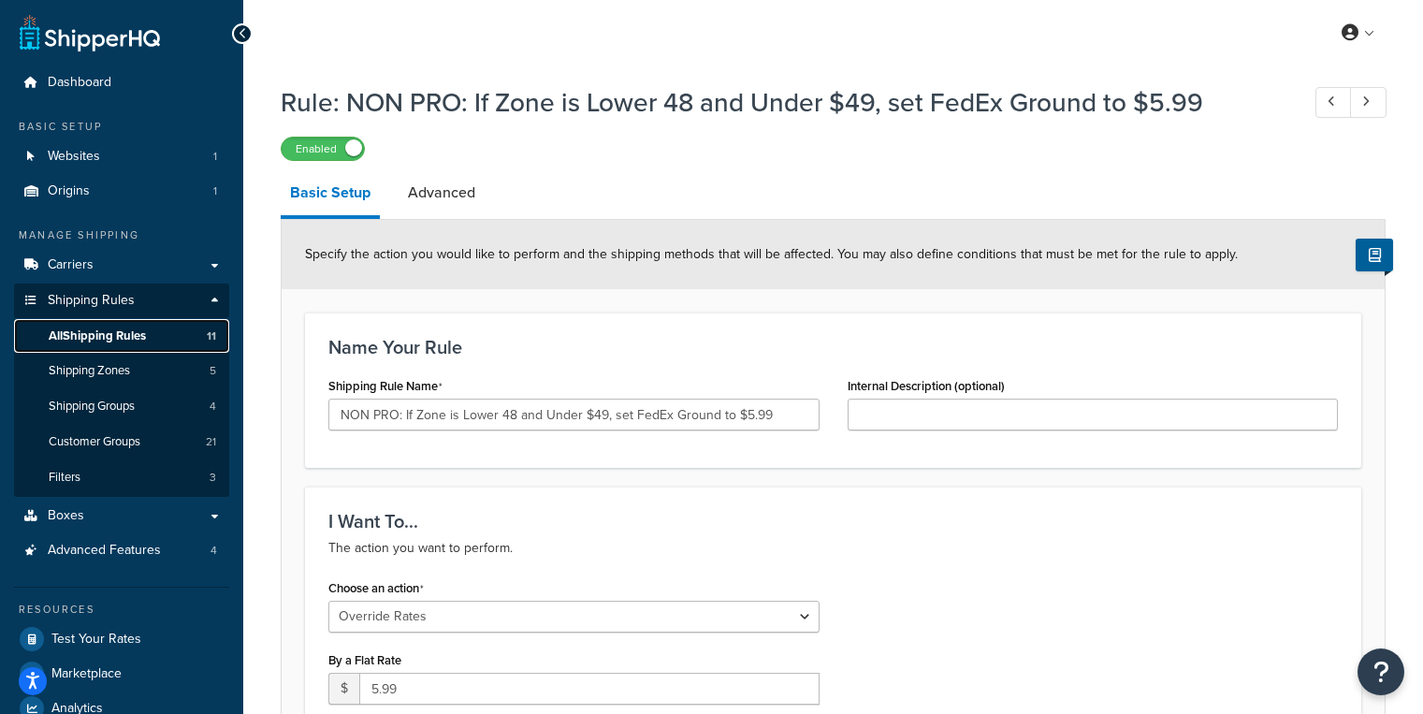
click at [142, 324] on link "All Shipping Rules 11" at bounding box center [121, 336] width 215 height 35
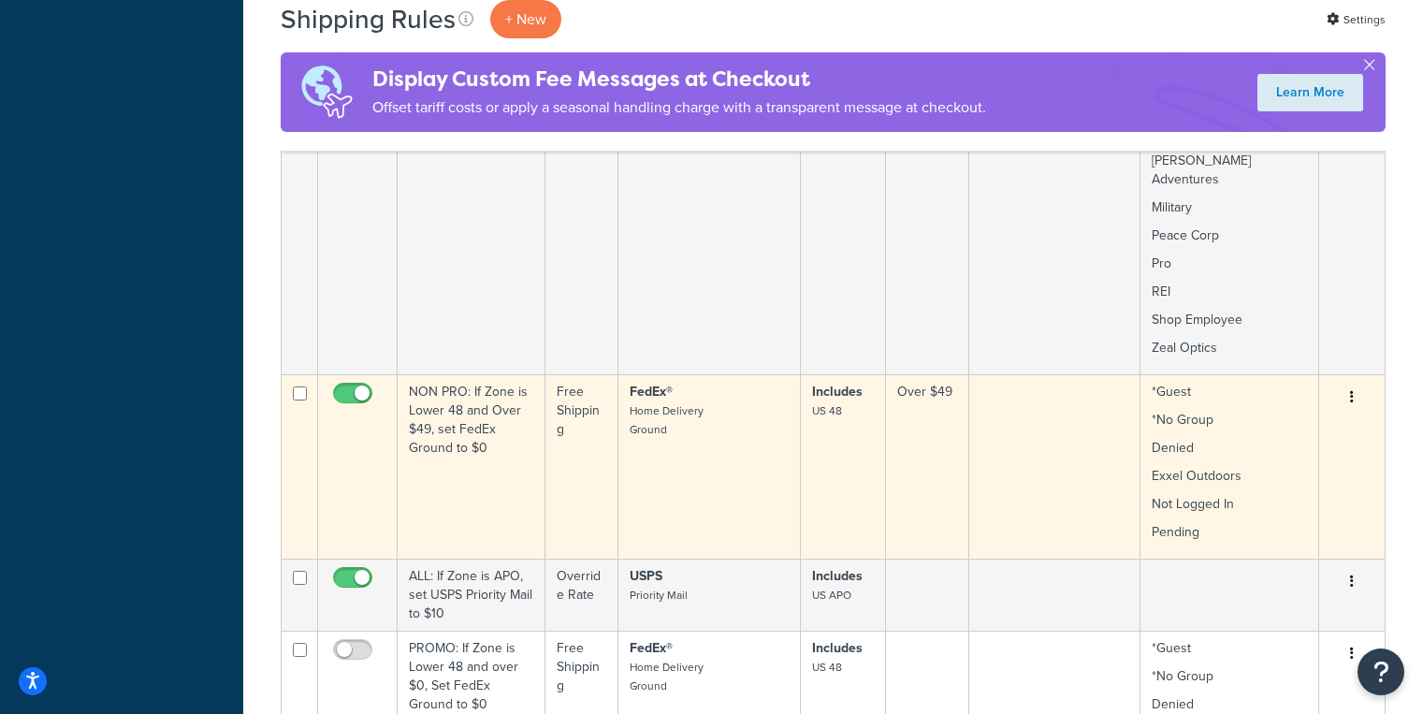
scroll to position [845, 0]
click at [478, 382] on td "NON PRO: If Zone is Lower 48 and Over $49, set FedEx Ground to $0" at bounding box center [472, 463] width 148 height 184
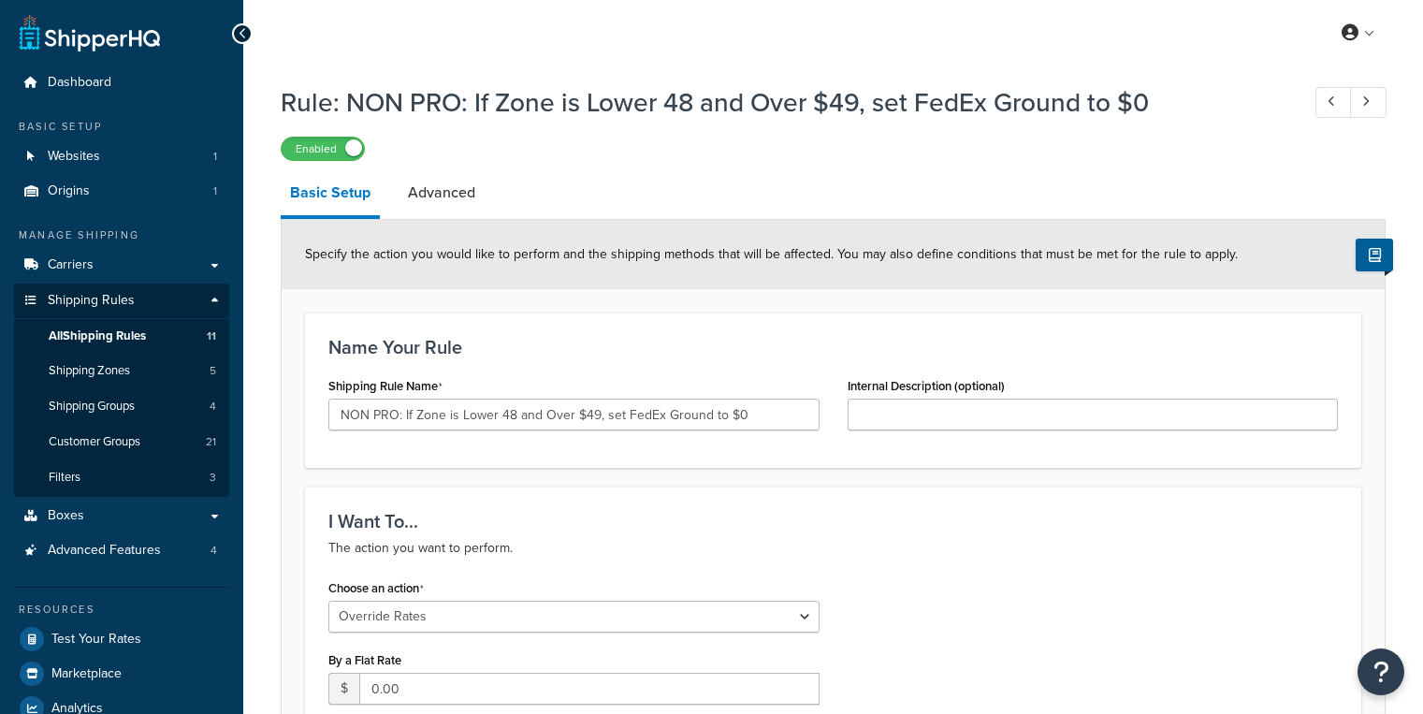
select select "OVERRIDE"
select select "LOCATION"
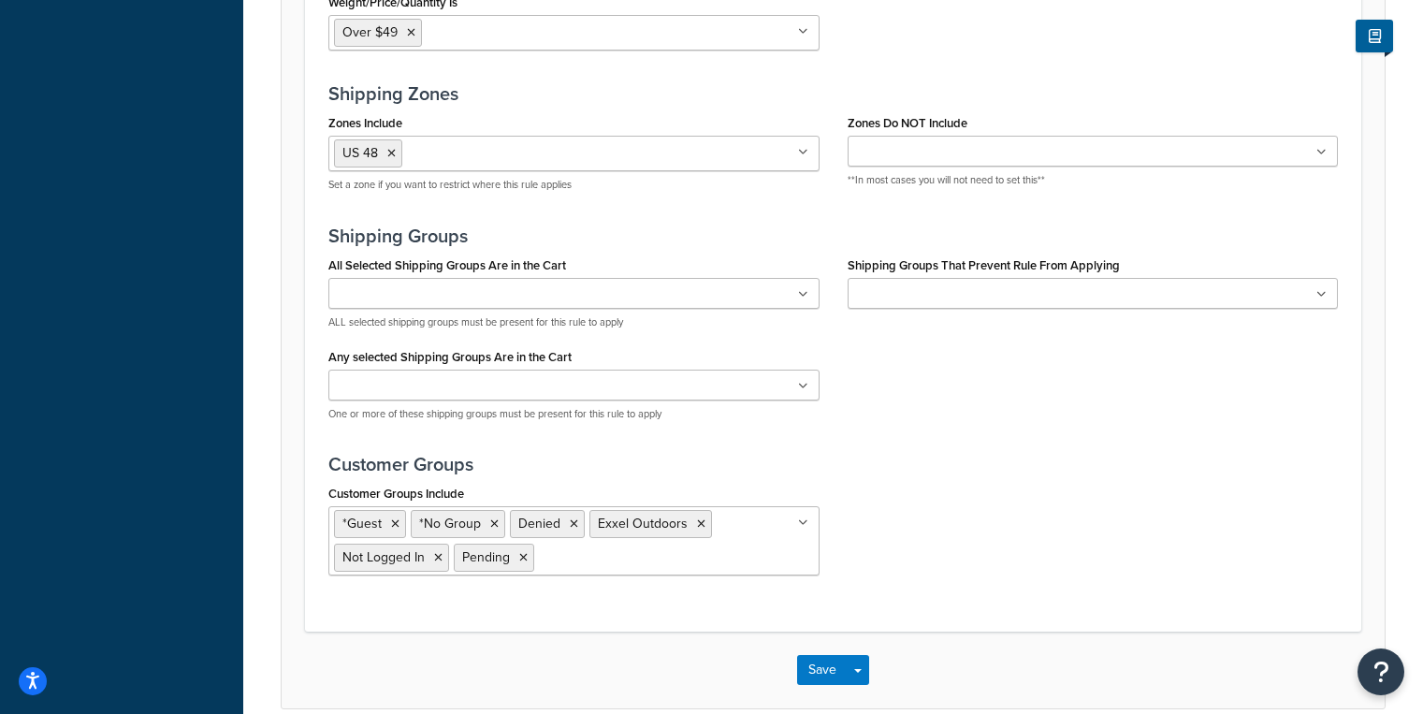
scroll to position [1635, 0]
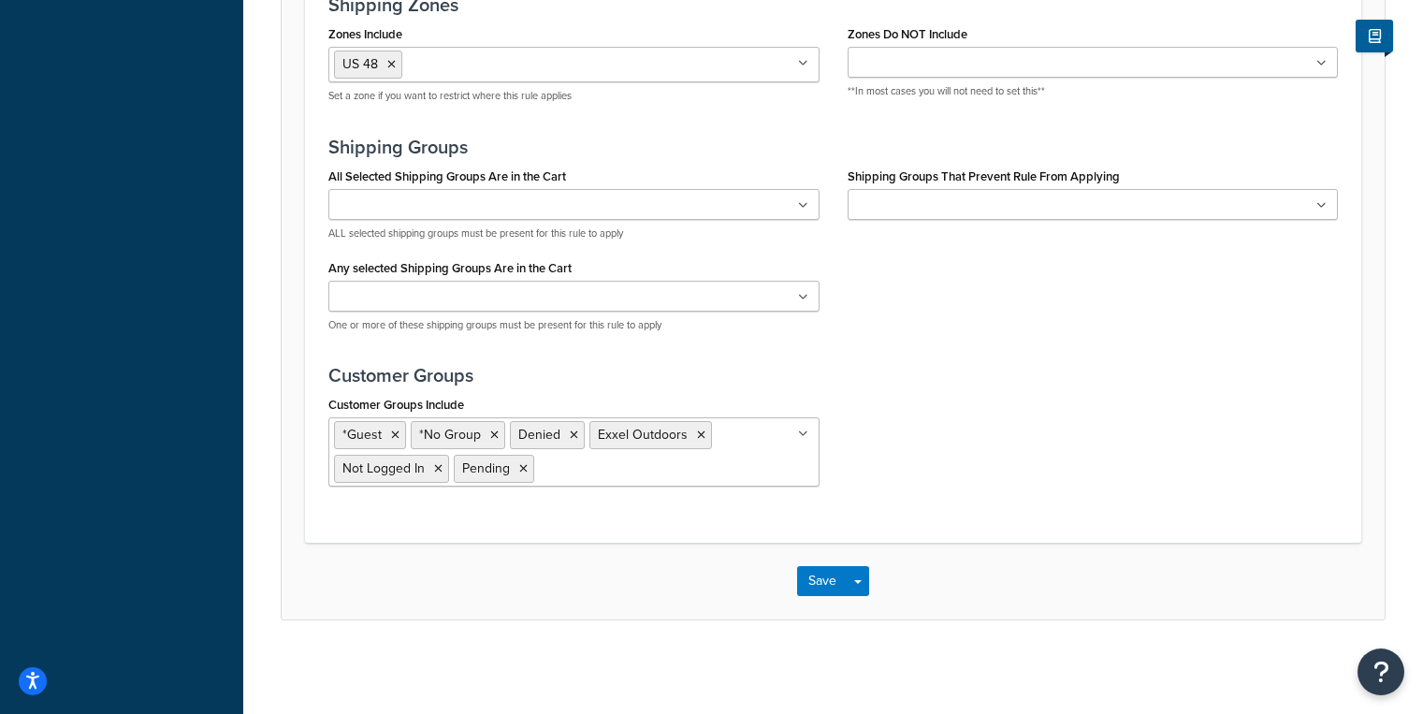
click at [687, 475] on ul "*Guest *No Group Denied Exxel Outdoors Not Logged In Pending" at bounding box center [573, 451] width 491 height 69
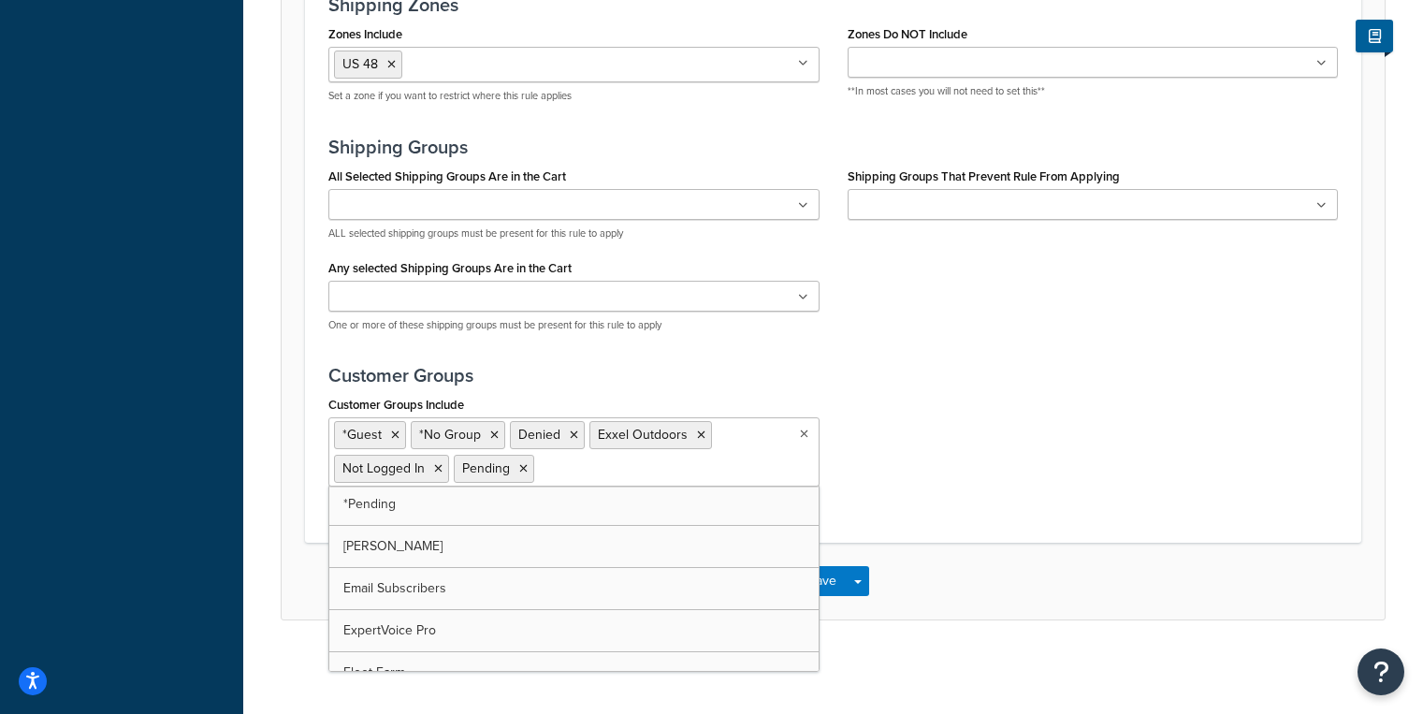
scroll to position [0, 0]
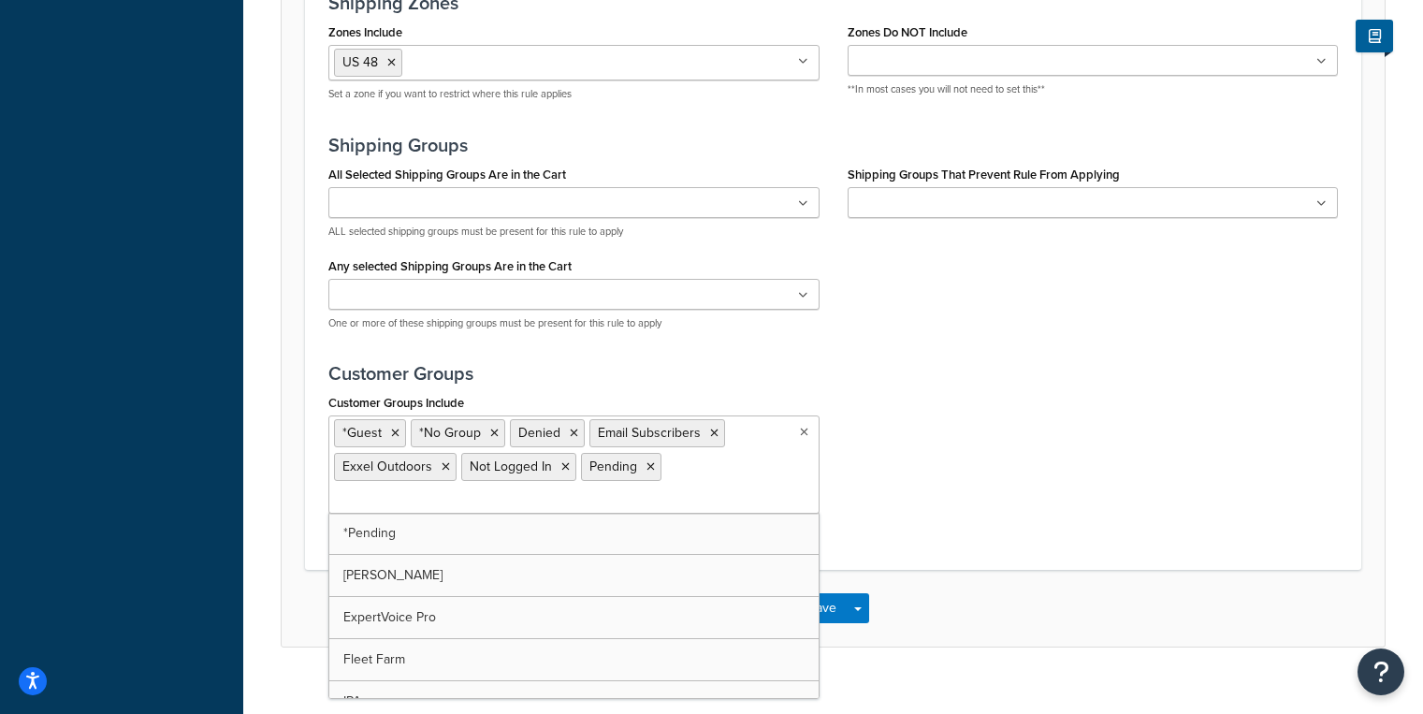
click at [1036, 532] on div "Perform The Action When... The conditions that will trigger the action. Conditi…" at bounding box center [833, 165] width 1056 height 808
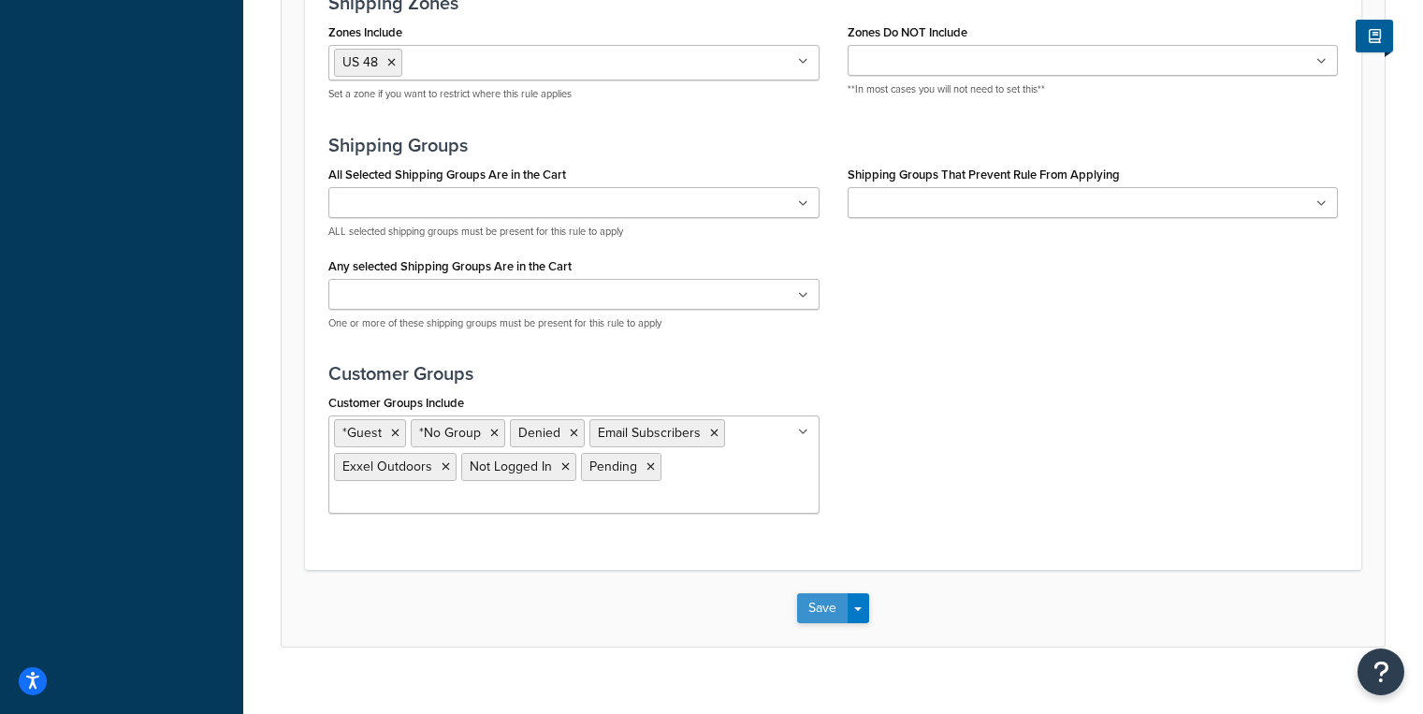
click at [820, 609] on button "Save" at bounding box center [822, 608] width 51 height 30
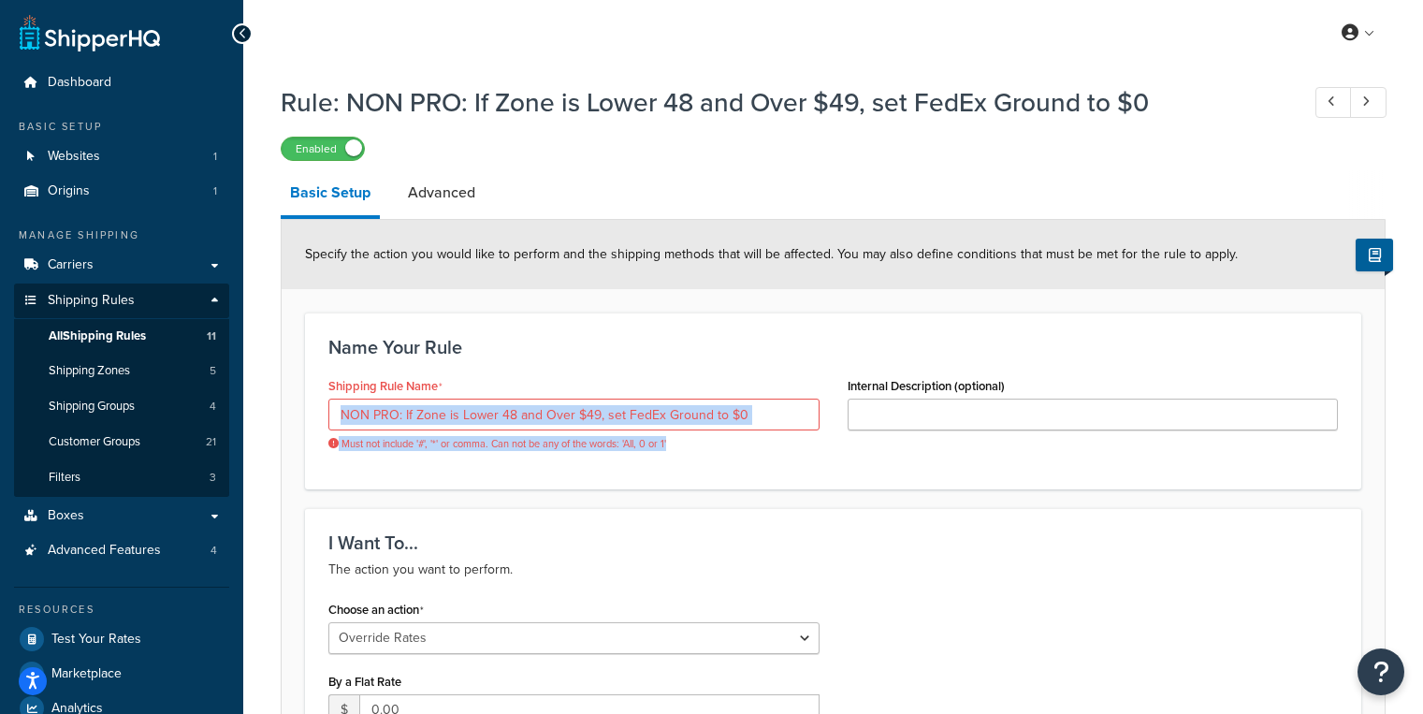
drag, startPoint x: 677, startPoint y: 455, endPoint x: 338, endPoint y: 413, distance: 342.2
click at [338, 413] on div "Shipping Rule Name NON PRO: If Zone is Lower 48 and Over $49, set FedEx Ground …" at bounding box center [573, 418] width 519 height 93
copy div "Must not include '#', '*' or comma. Can not be any of the words: 'All, 0 or 1'"
click at [756, 418] on input "NON PRO: If Zone is Lower 48 and Over $49, set FedEx Ground to $0" at bounding box center [573, 415] width 491 height 32
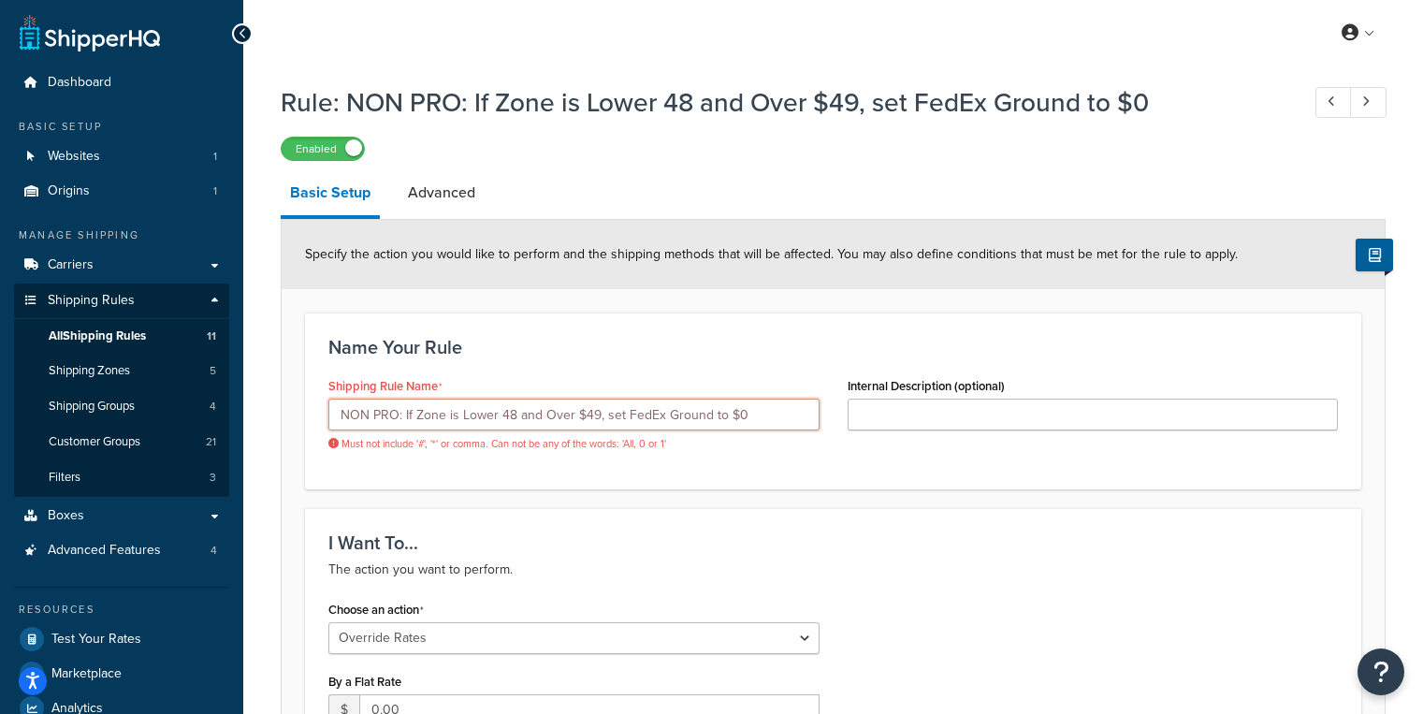
click at [756, 418] on input "NON PRO: If Zone is Lower 48 and Over $49, set FedEx Ground to $0" at bounding box center [573, 415] width 491 height 32
paste input "Lower 48 Over 49 Free FedEx Ground"
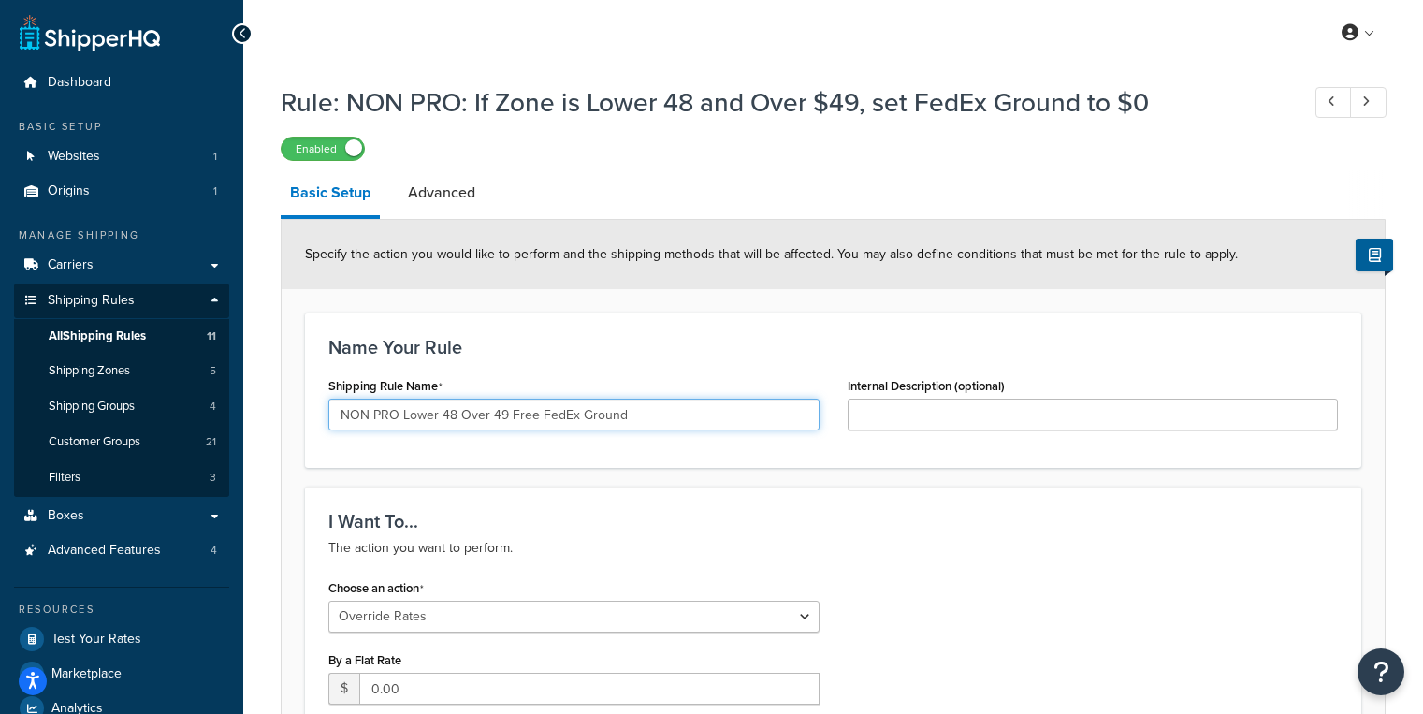
type input "NON PRO Lower 48 Over 49 Free FedEx Ground"
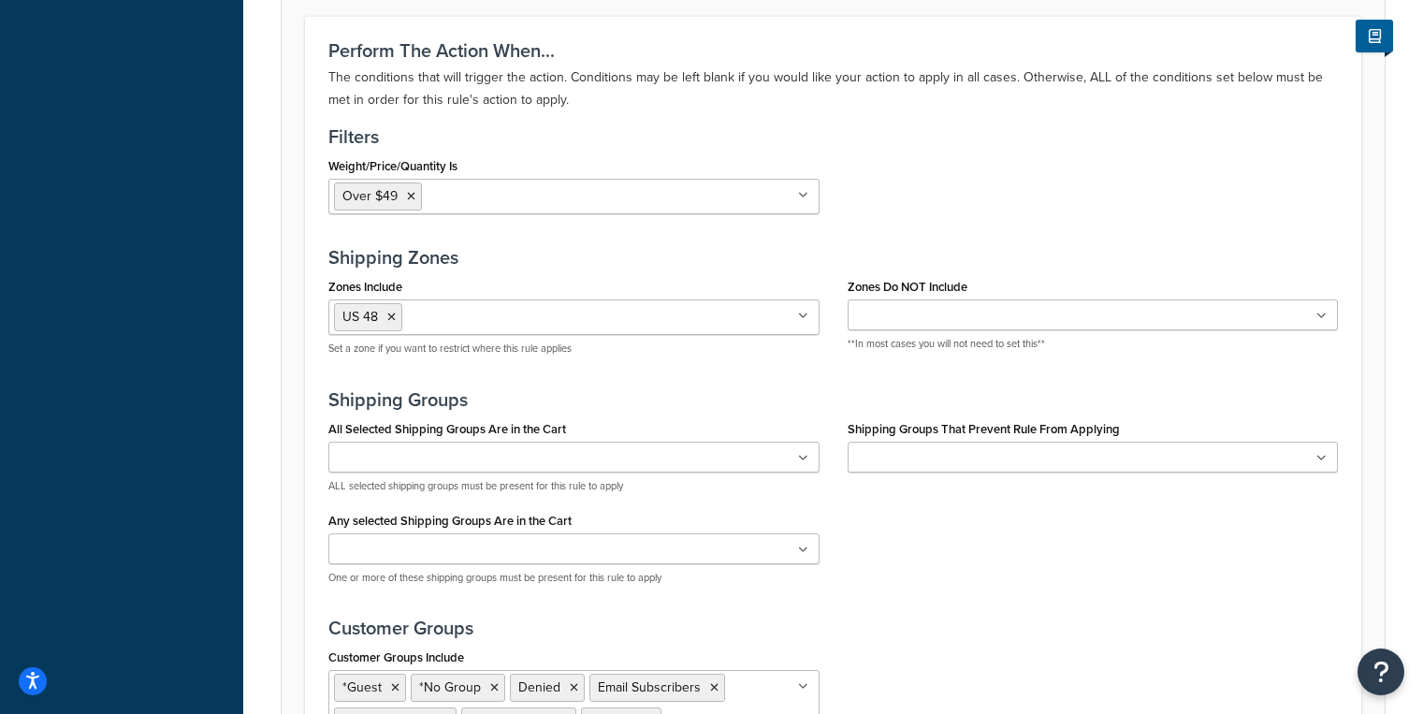
scroll to position [1664, 0]
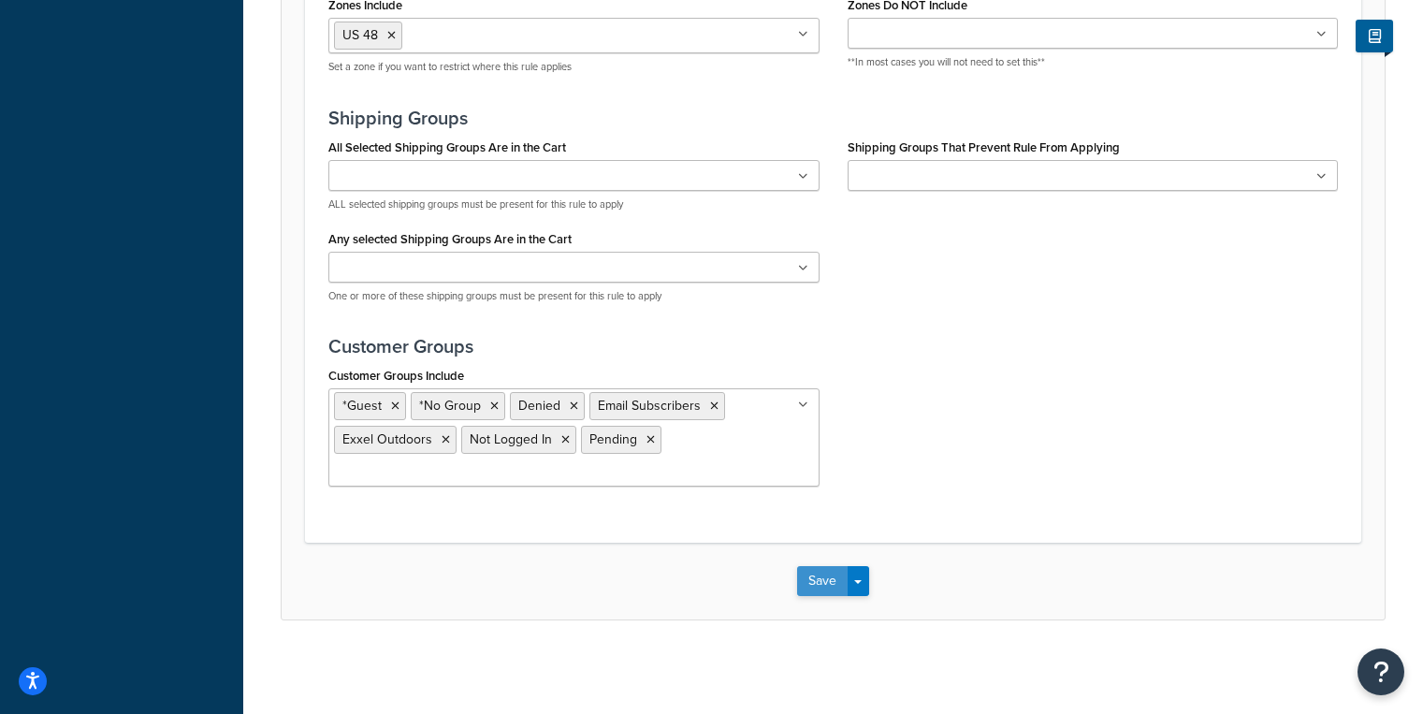
click at [843, 580] on button "Save" at bounding box center [822, 581] width 51 height 30
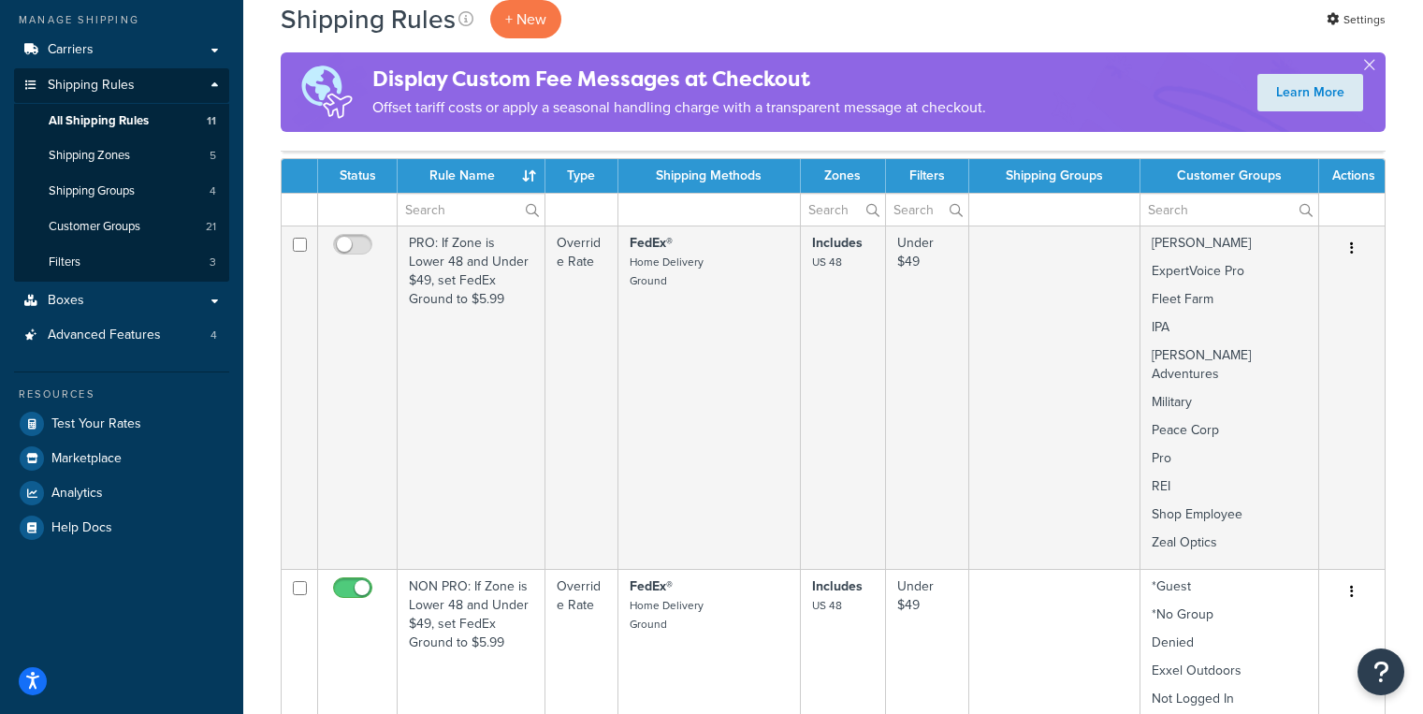
scroll to position [8, 0]
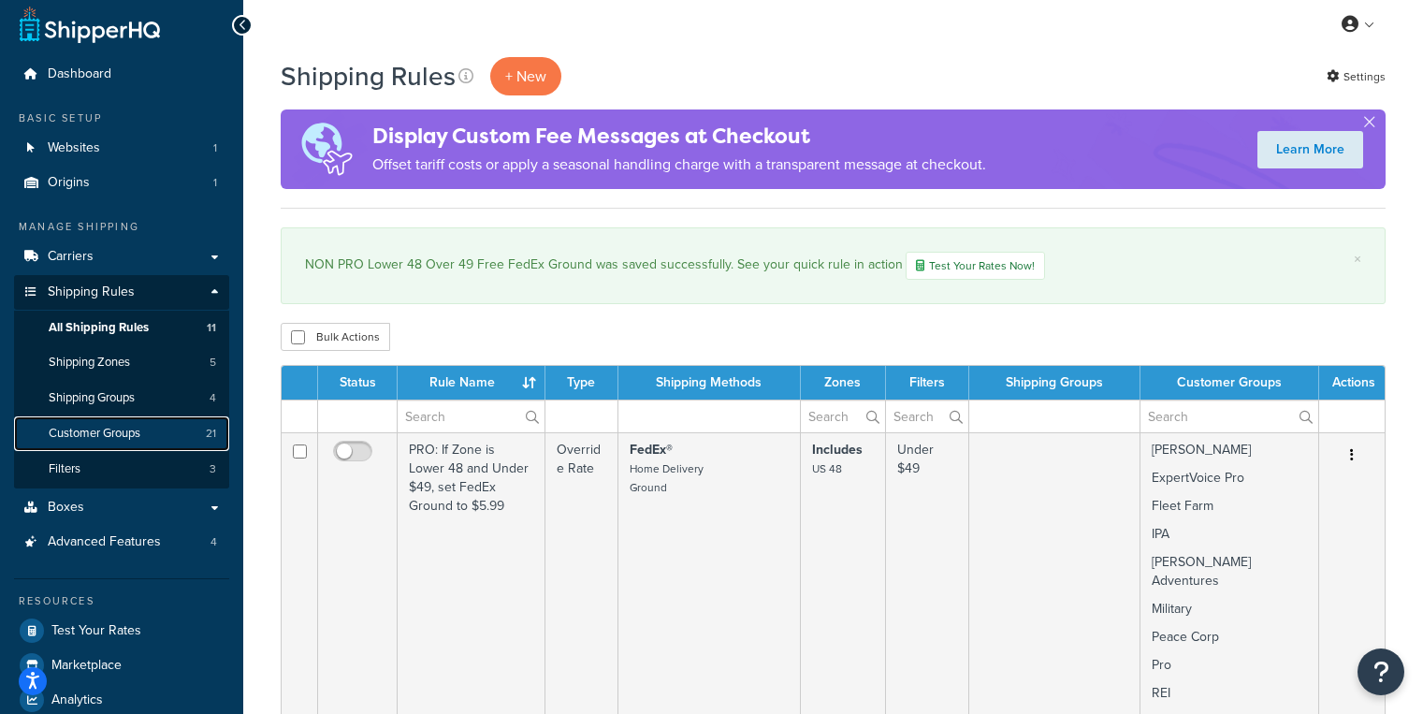
click at [129, 445] on link "Customer Groups 21" at bounding box center [121, 433] width 215 height 35
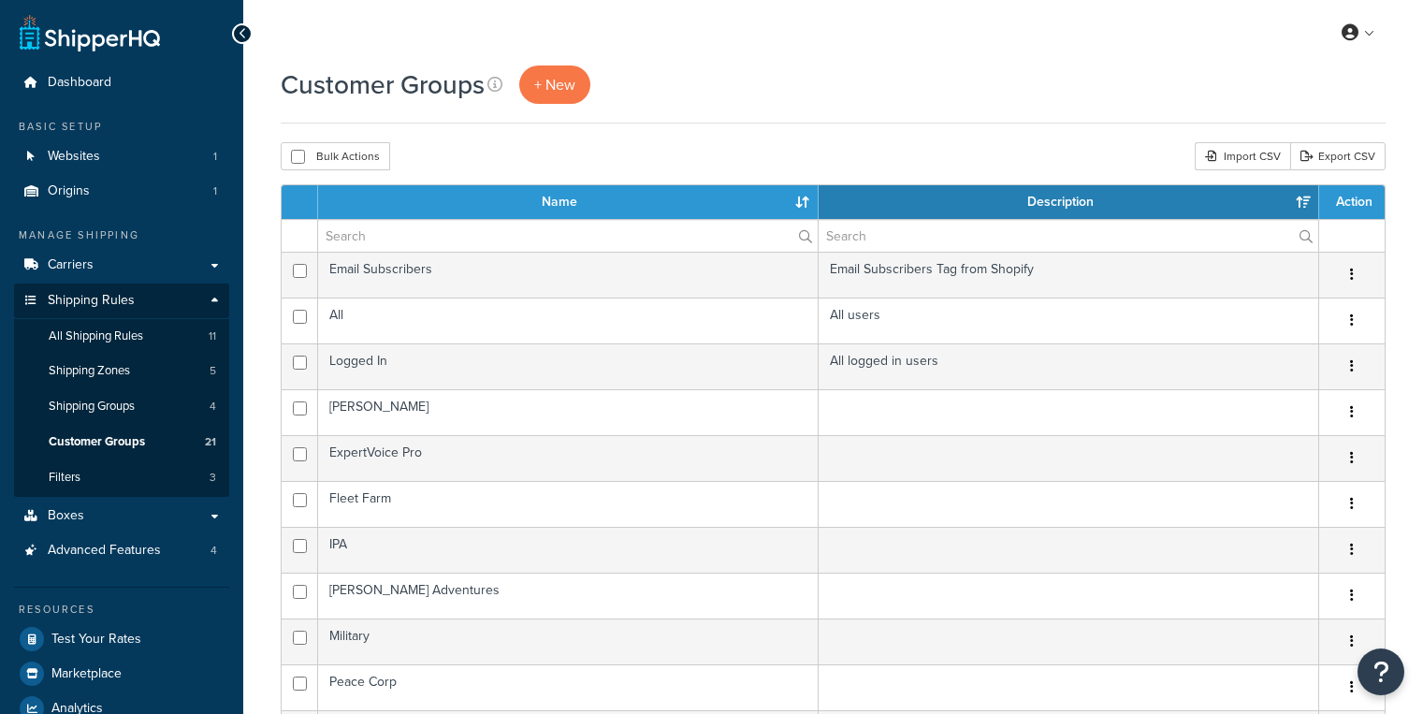
select select "15"
click at [550, 88] on span "+ New" at bounding box center [554, 85] width 41 height 22
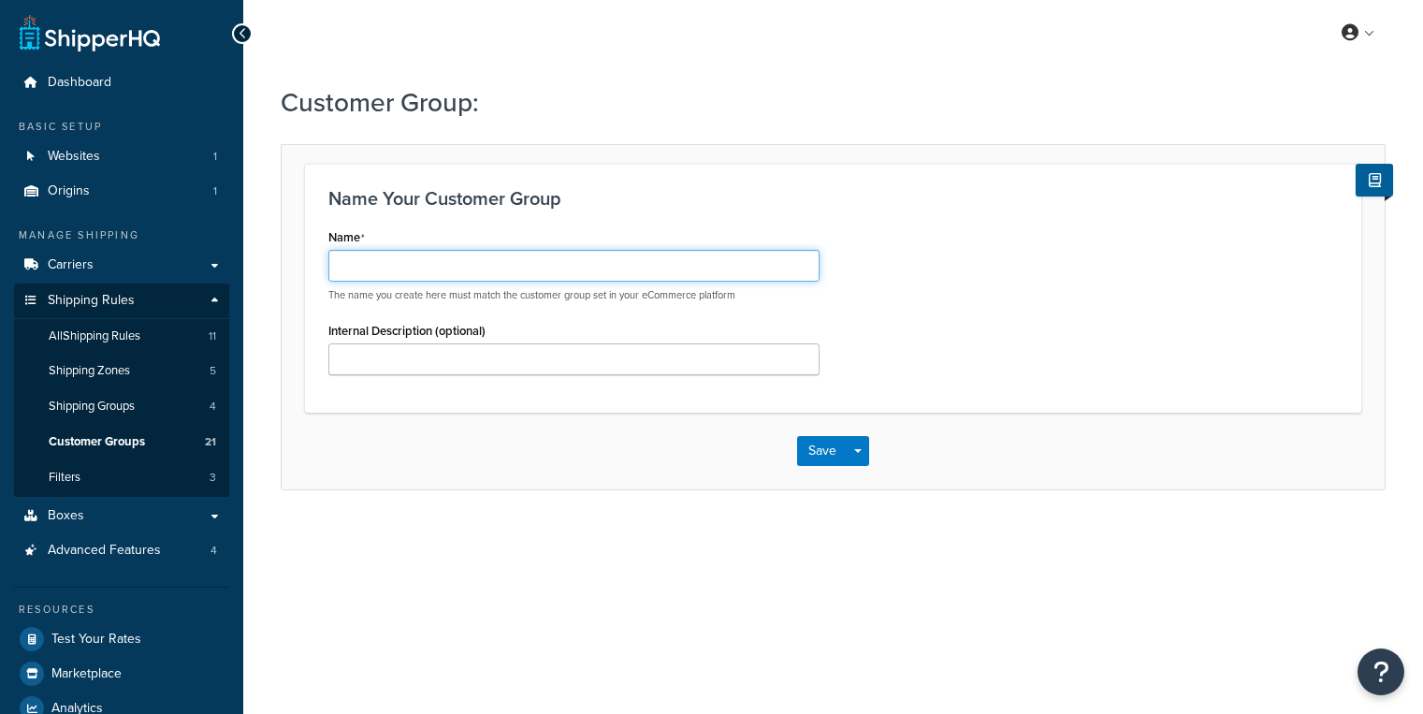
click at [526, 270] on input "Name" at bounding box center [573, 266] width 491 height 32
type input "Pro Account"
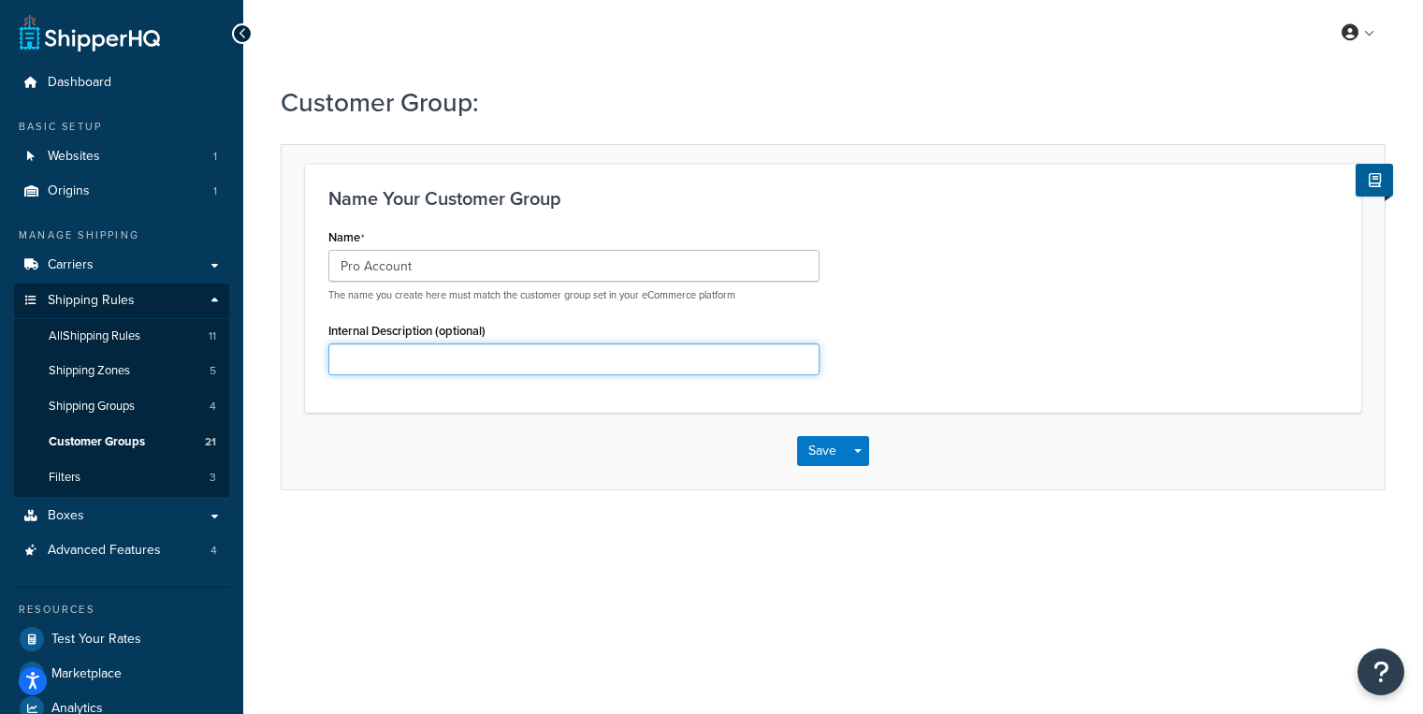
click at [701, 370] on input "Internal Description (optional)" at bounding box center [573, 359] width 491 height 32
type input "Pro Account Tag from Shopify"
click at [821, 455] on button "Save" at bounding box center [822, 451] width 51 height 30
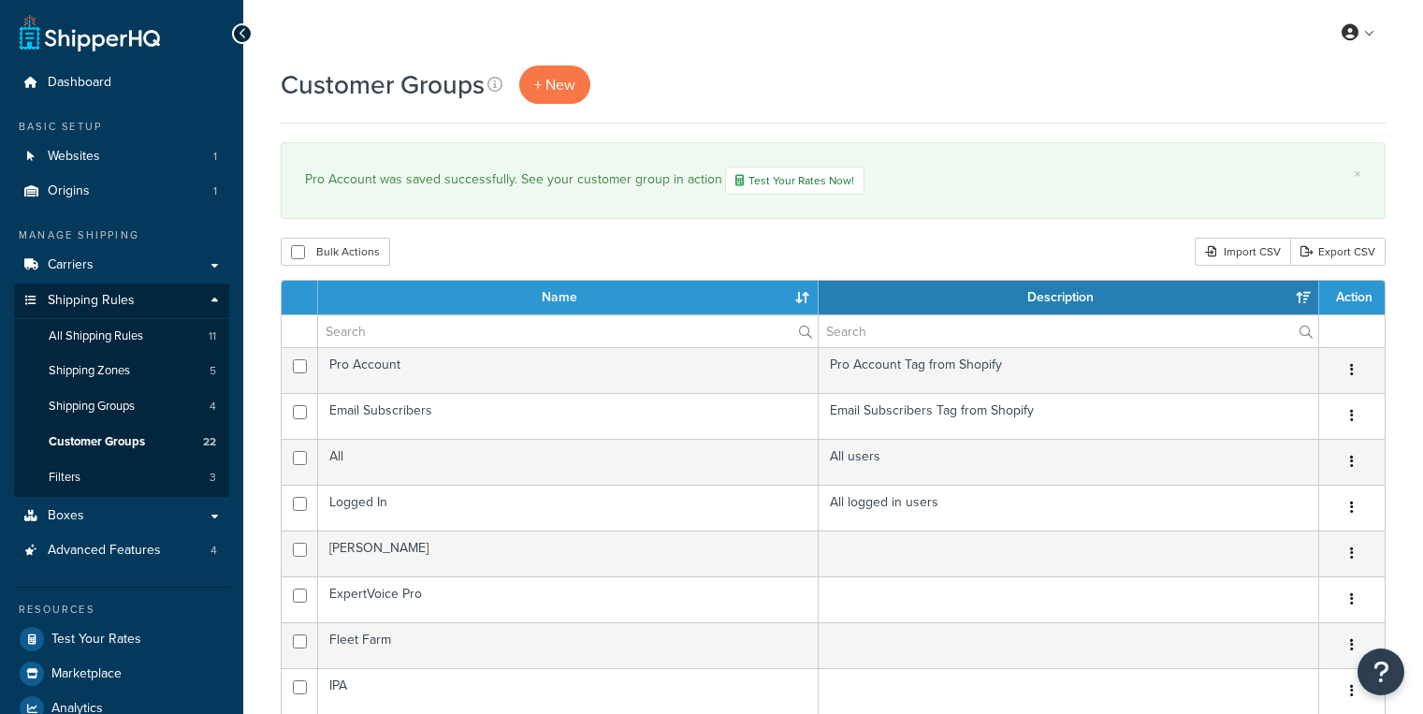
select select "15"
click at [131, 335] on span "All Shipping Rules" at bounding box center [96, 336] width 94 height 16
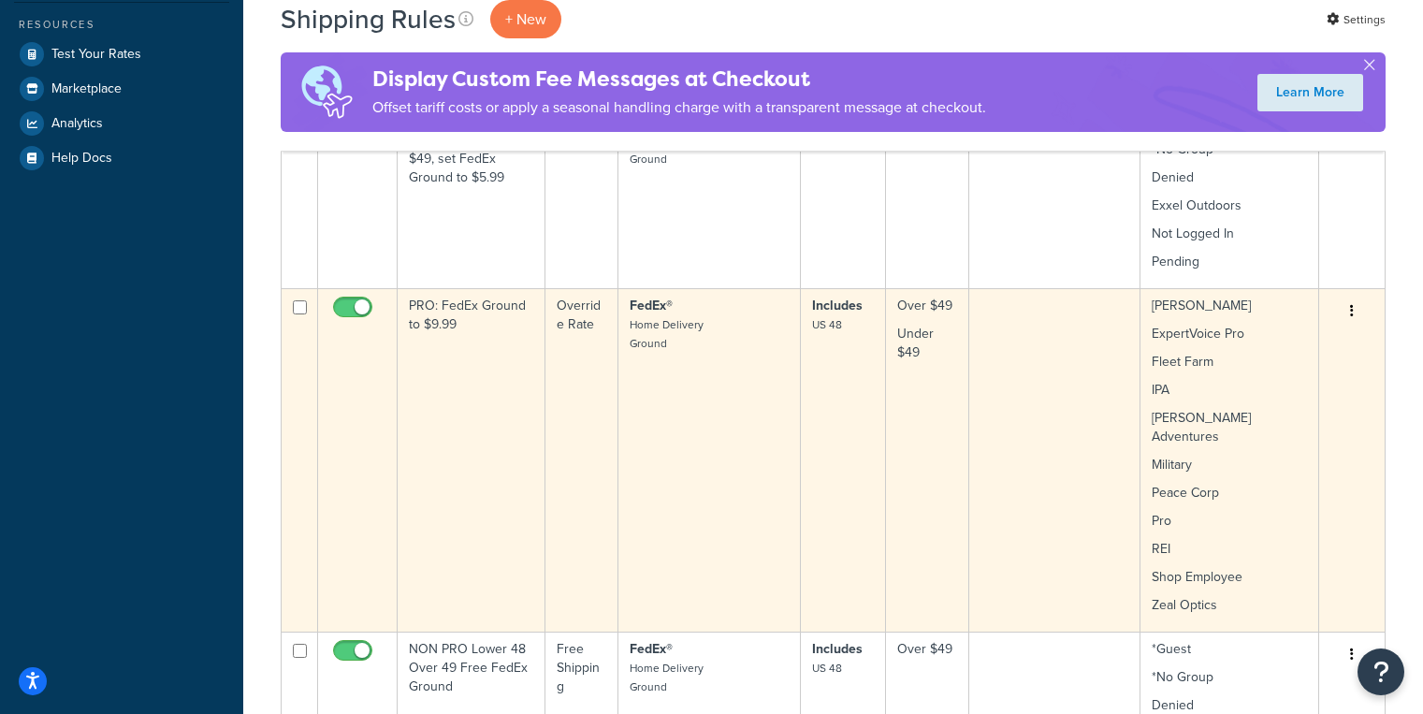
scroll to position [598, 0]
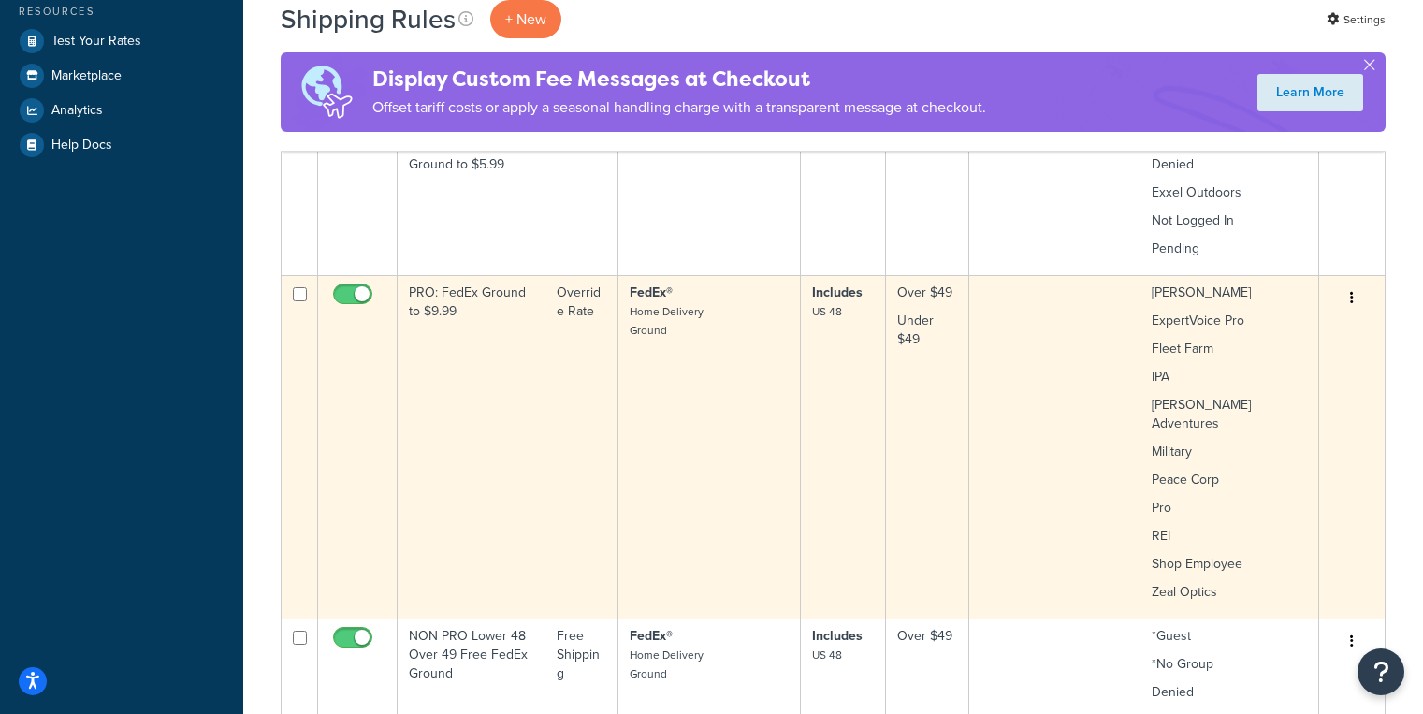
click at [490, 434] on td "PRO: FedEx Ground to $9.99" at bounding box center [472, 446] width 148 height 343
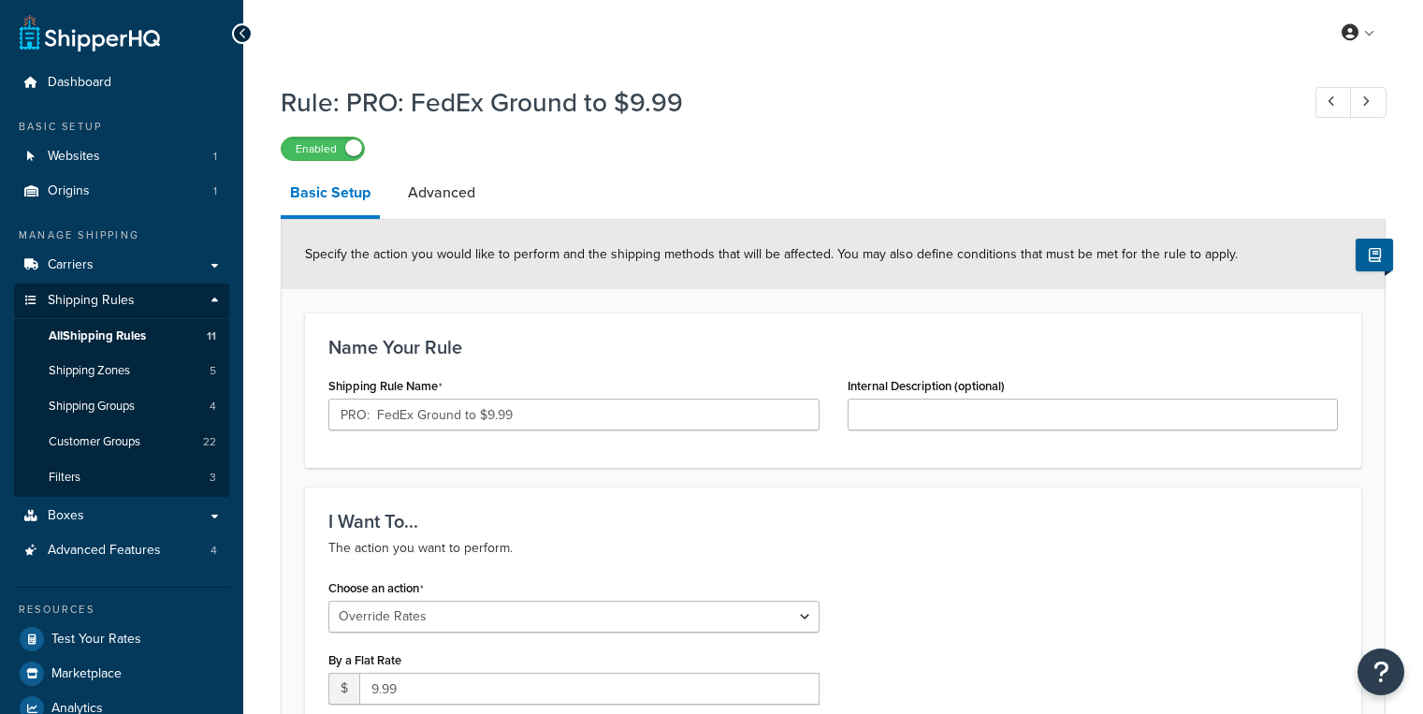
select select "OVERRIDE"
select select "LOCATION"
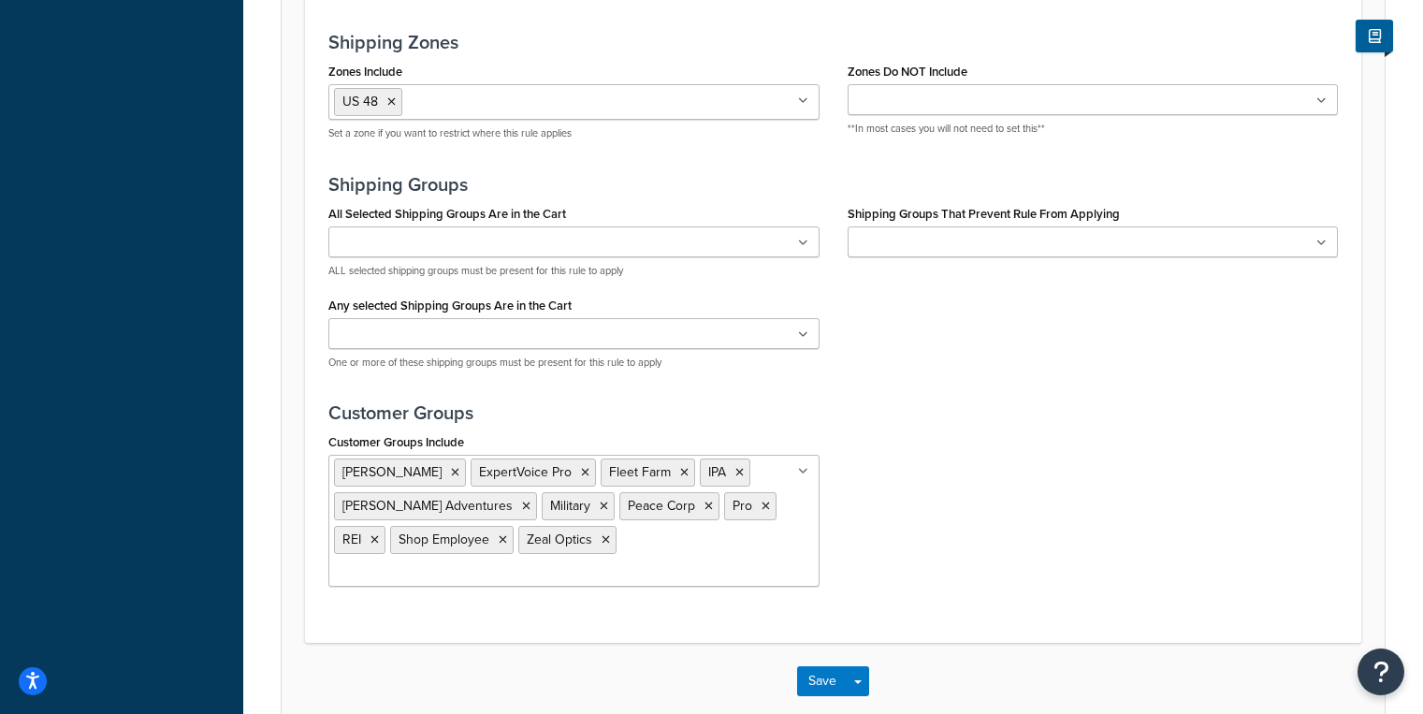
scroll to position [1668, 0]
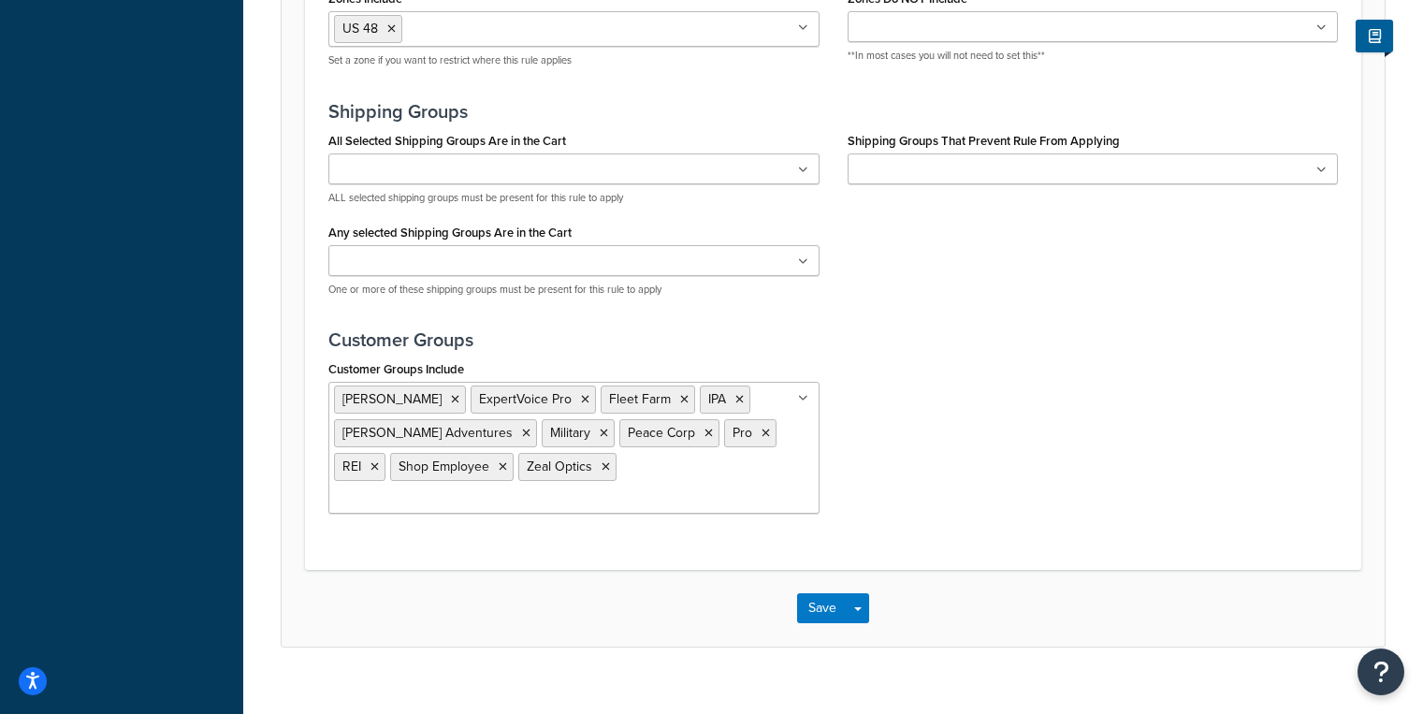
click at [500, 489] on input "Customer Groups Include" at bounding box center [417, 499] width 166 height 21
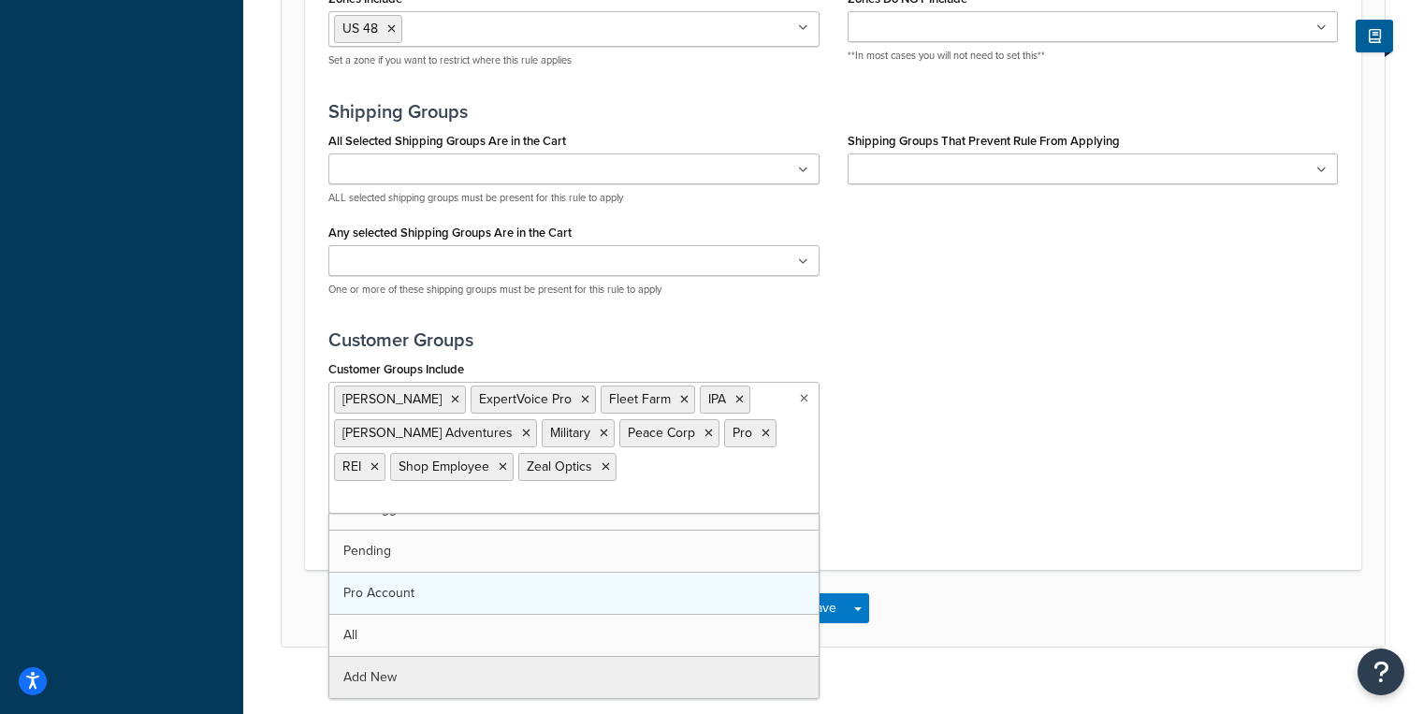
scroll to position [277, 0]
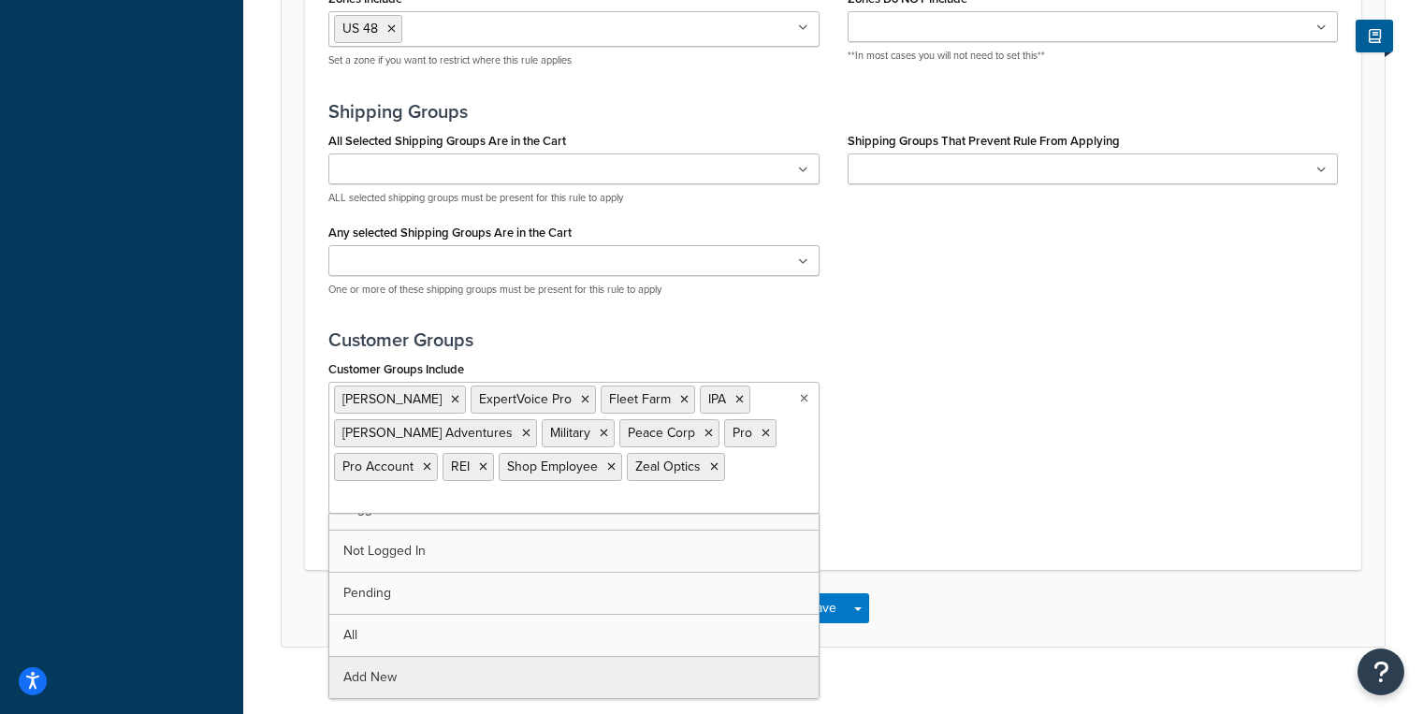
click at [1006, 487] on div "Customer Groups Include Avery ExpertVoice Pro Fleet Farm IPA LEO Adventures Mil…" at bounding box center [833, 442] width 1038 height 172
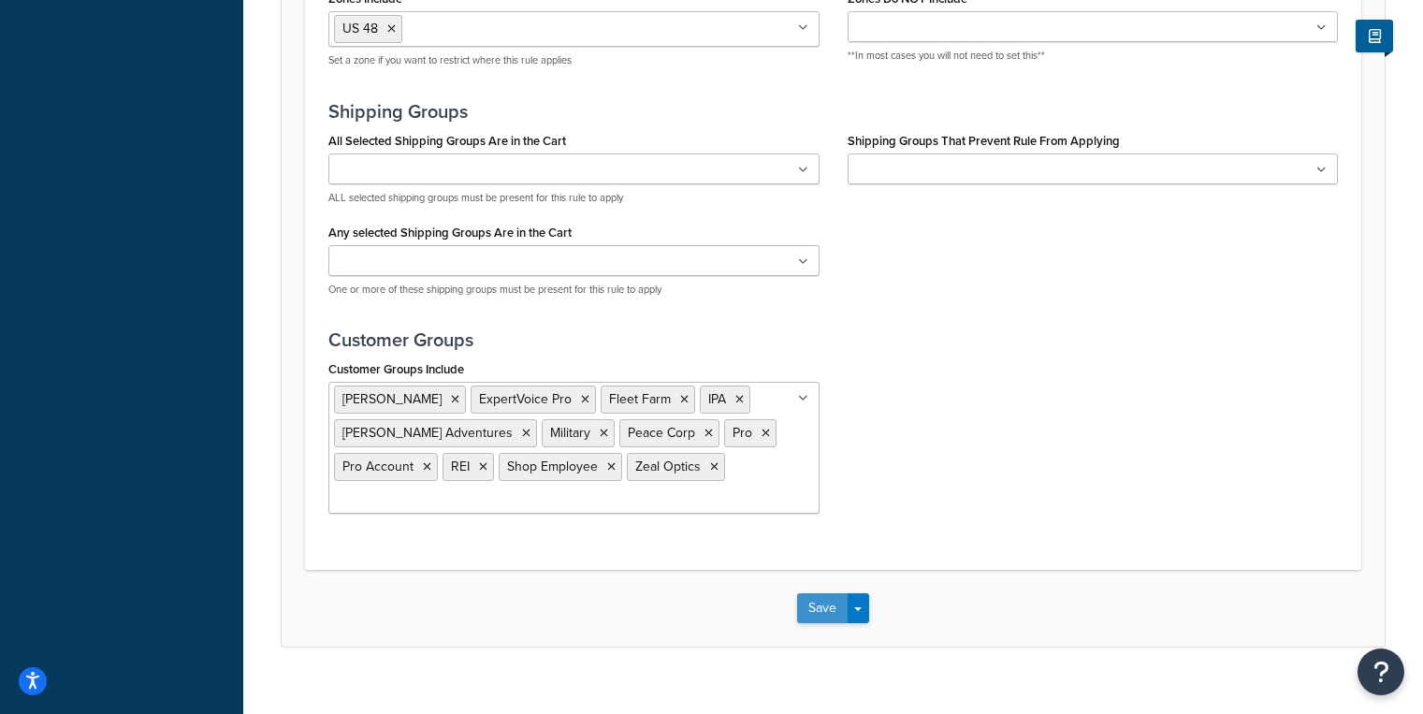
click at [834, 615] on button "Save" at bounding box center [822, 608] width 51 height 30
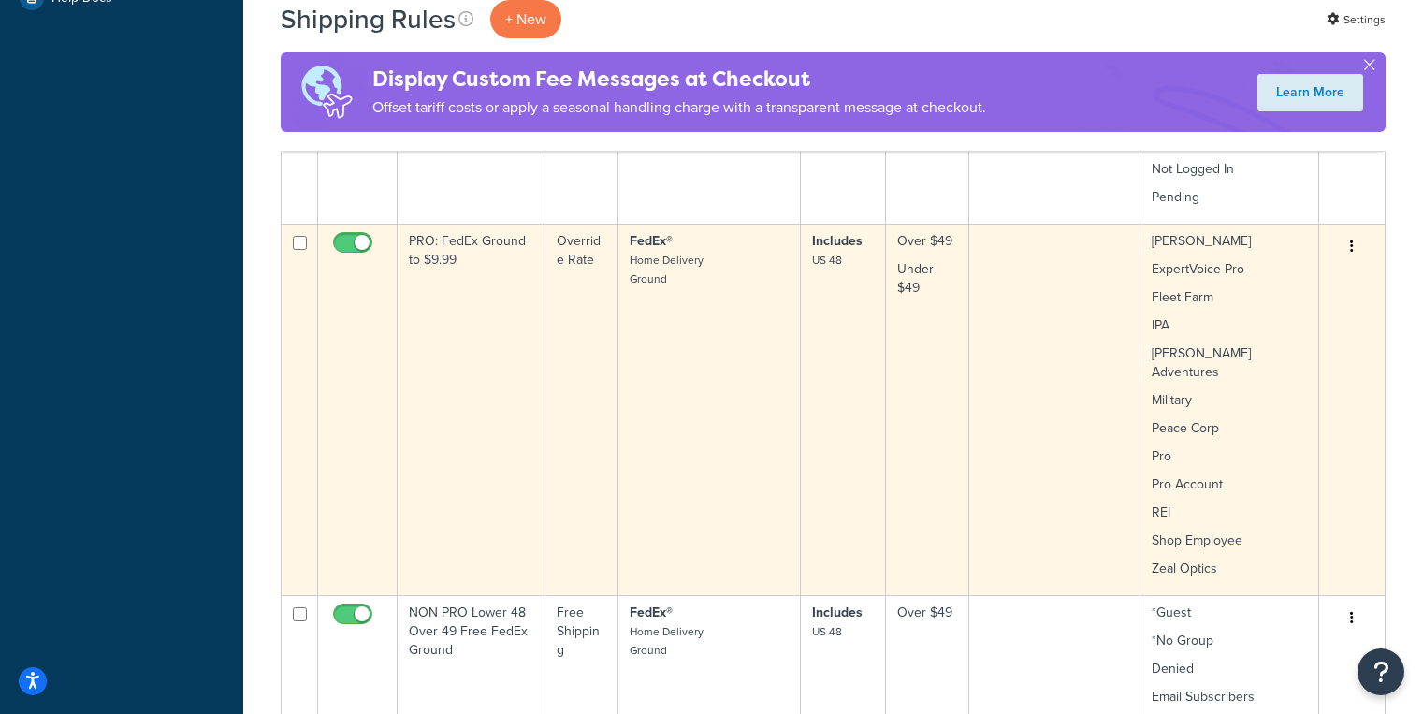
scroll to position [744, 0]
drag, startPoint x: 464, startPoint y: 249, endPoint x: 407, endPoint y: 231, distance: 59.8
click at [407, 231] on td "PRO: FedEx Ground to $9.99" at bounding box center [472, 410] width 148 height 371
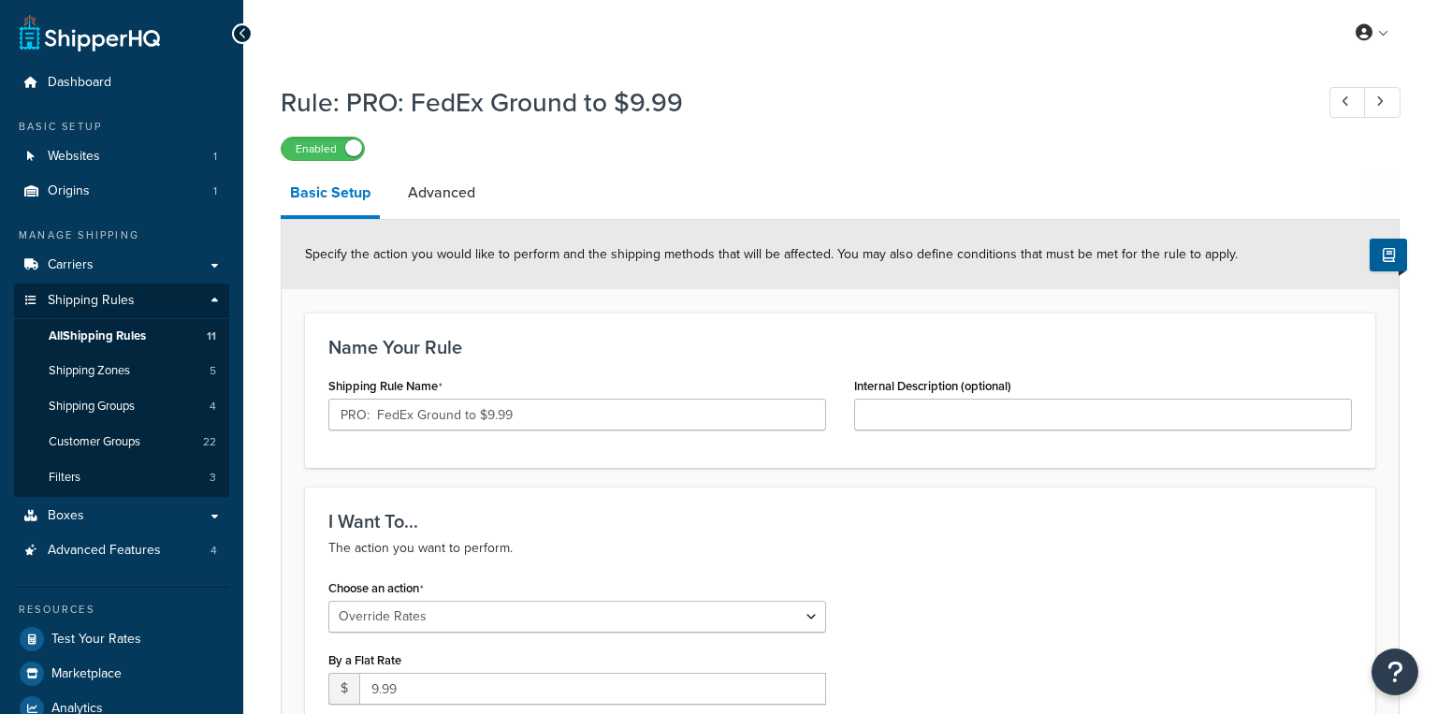
select select "OVERRIDE"
select select "LOCATION"
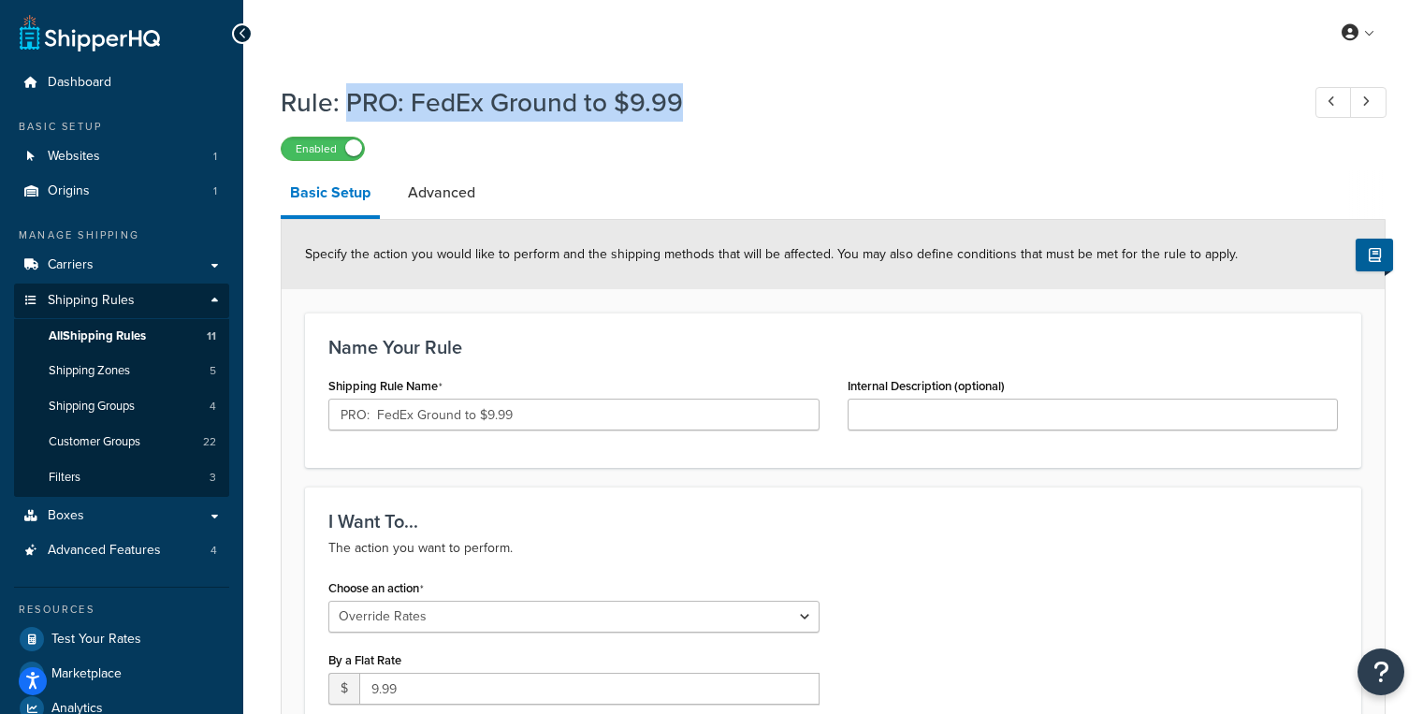
drag, startPoint x: 691, startPoint y: 95, endPoint x: 351, endPoint y: 112, distance: 341.0
click at [351, 112] on h1 "Rule: PRO: FedEx Ground to $9.99" at bounding box center [781, 102] width 1000 height 36
copy h1 "PRO: FedEx Ground to $9.99"
click at [154, 338] on link "All Shipping Rules 11" at bounding box center [121, 336] width 215 height 35
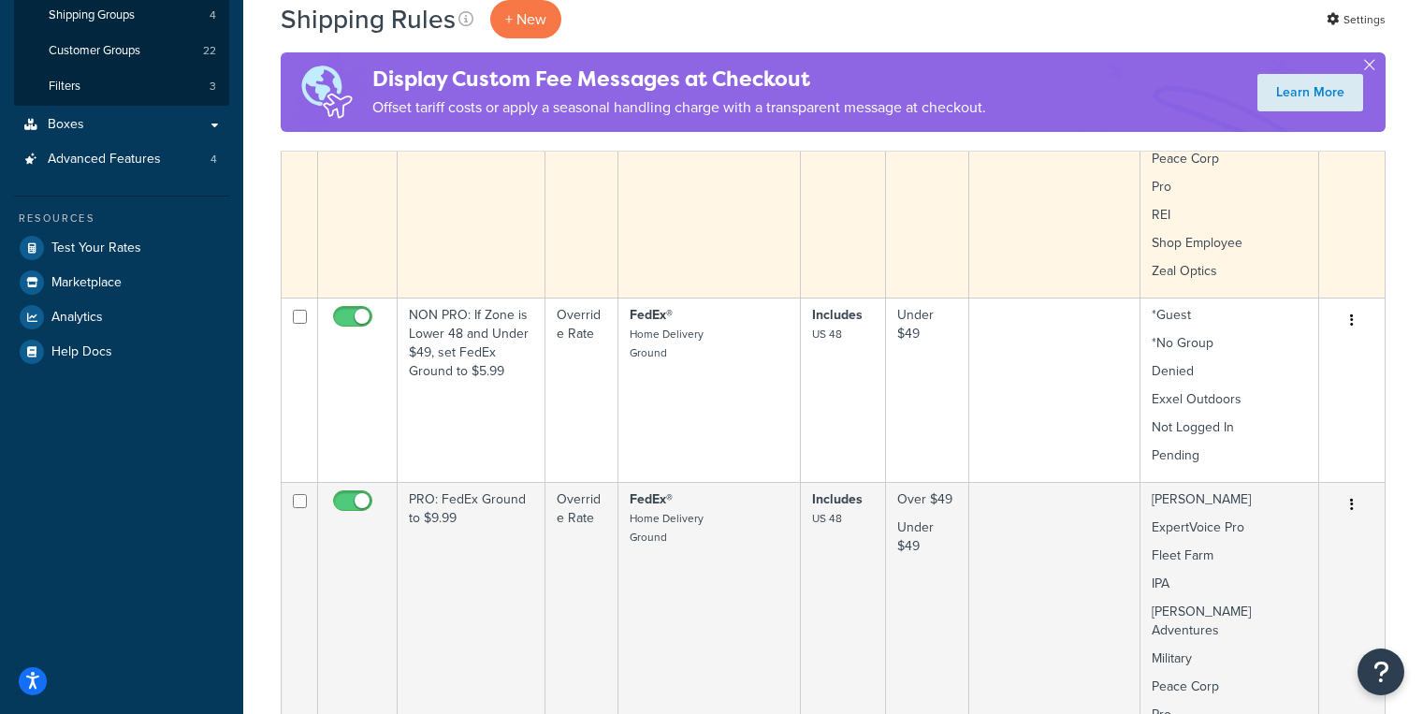
scroll to position [642, 0]
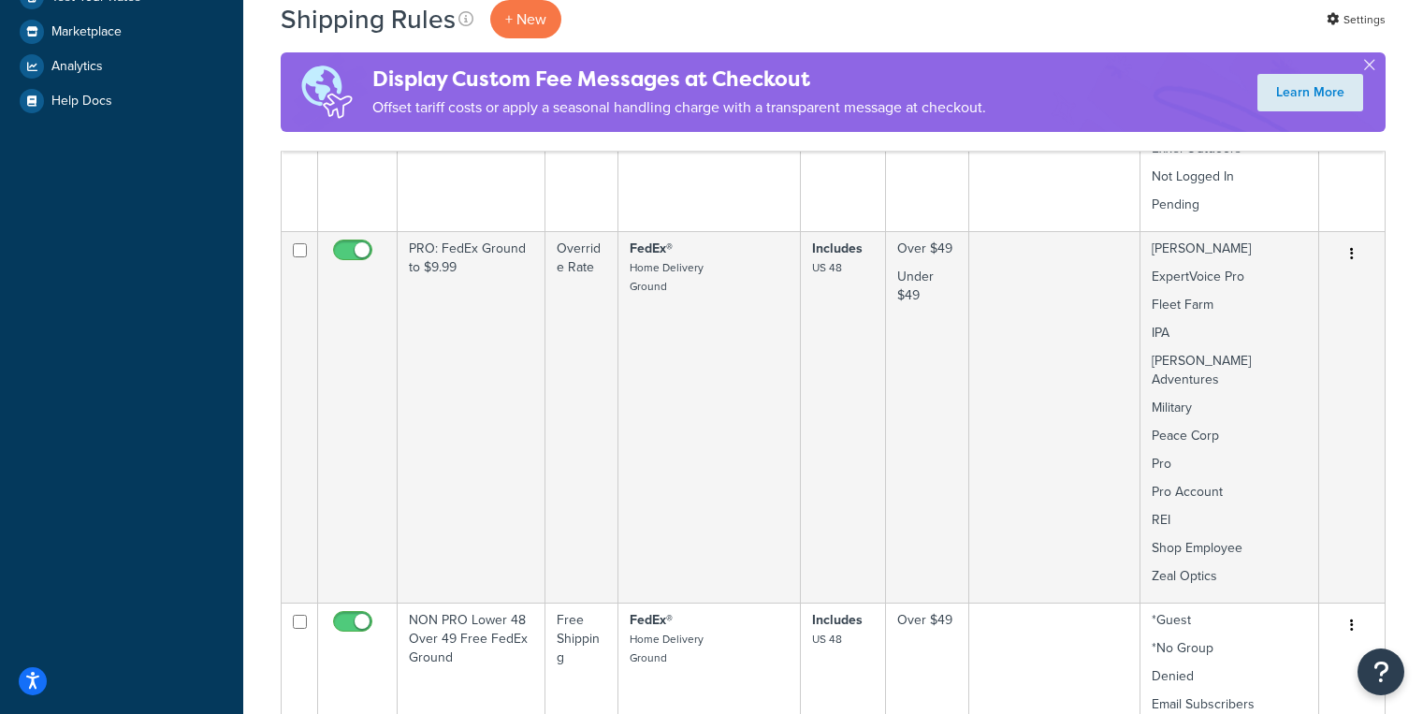
click at [1188, 37] on div "Shipping Rules + New Settings" at bounding box center [833, 19] width 1105 height 38
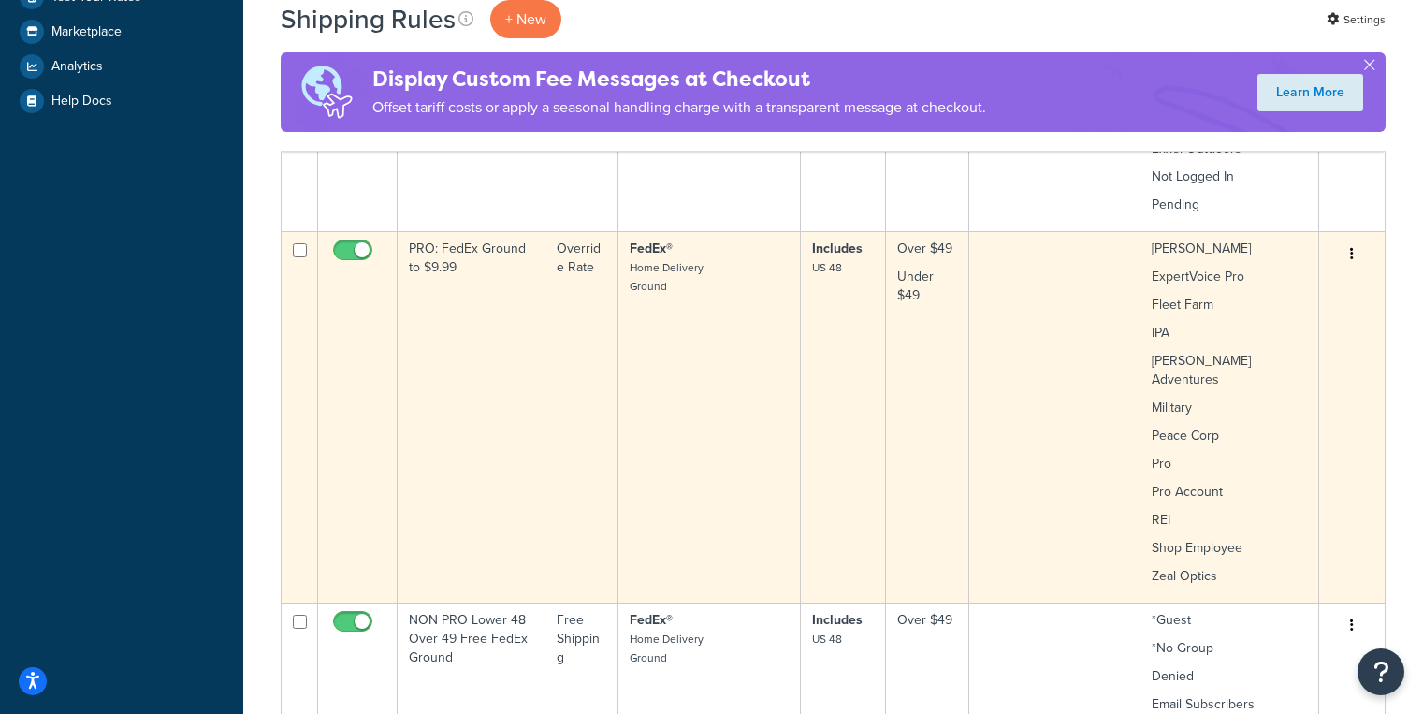
click at [413, 344] on td "PRO: FedEx Ground to $9.99" at bounding box center [472, 416] width 148 height 371
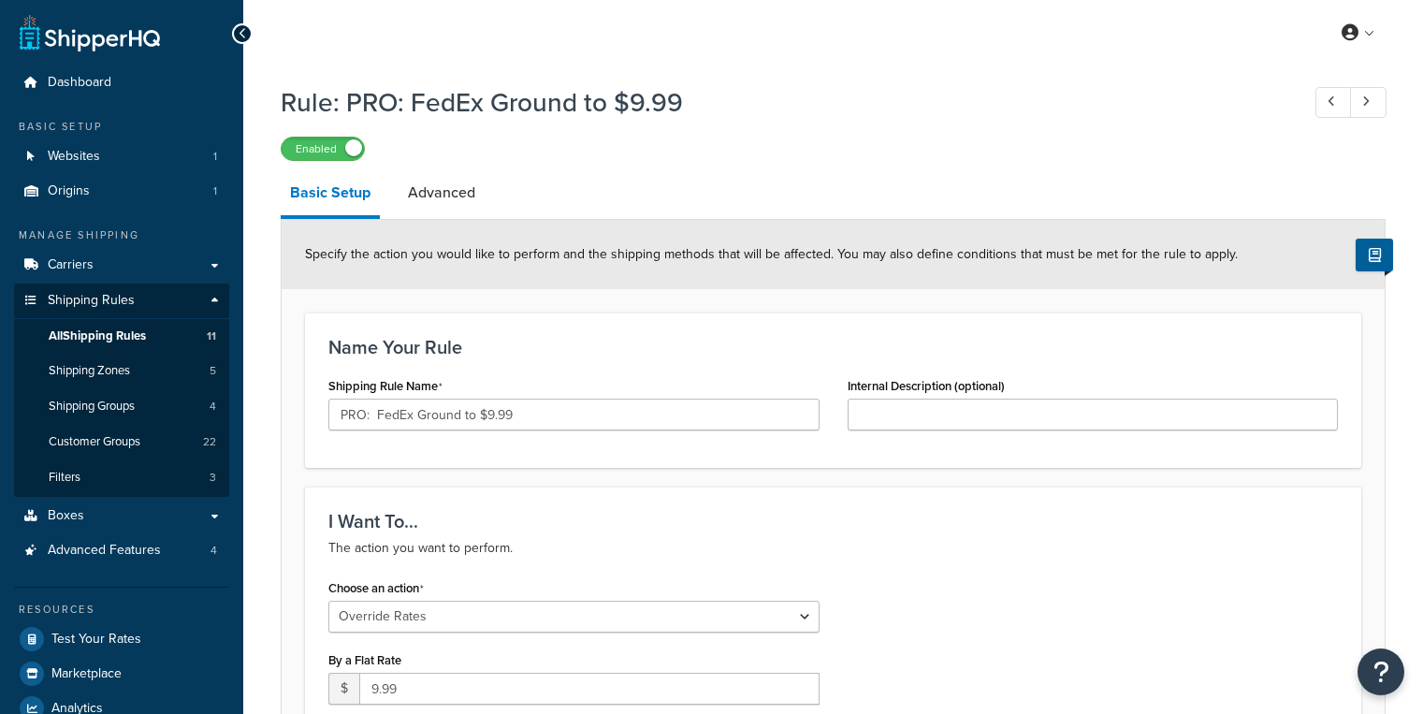
select select "OVERRIDE"
select select "LOCATION"
click at [235, 31] on div at bounding box center [242, 33] width 21 height 21
click at [104, 167] on link "Websites 1" at bounding box center [121, 156] width 215 height 35
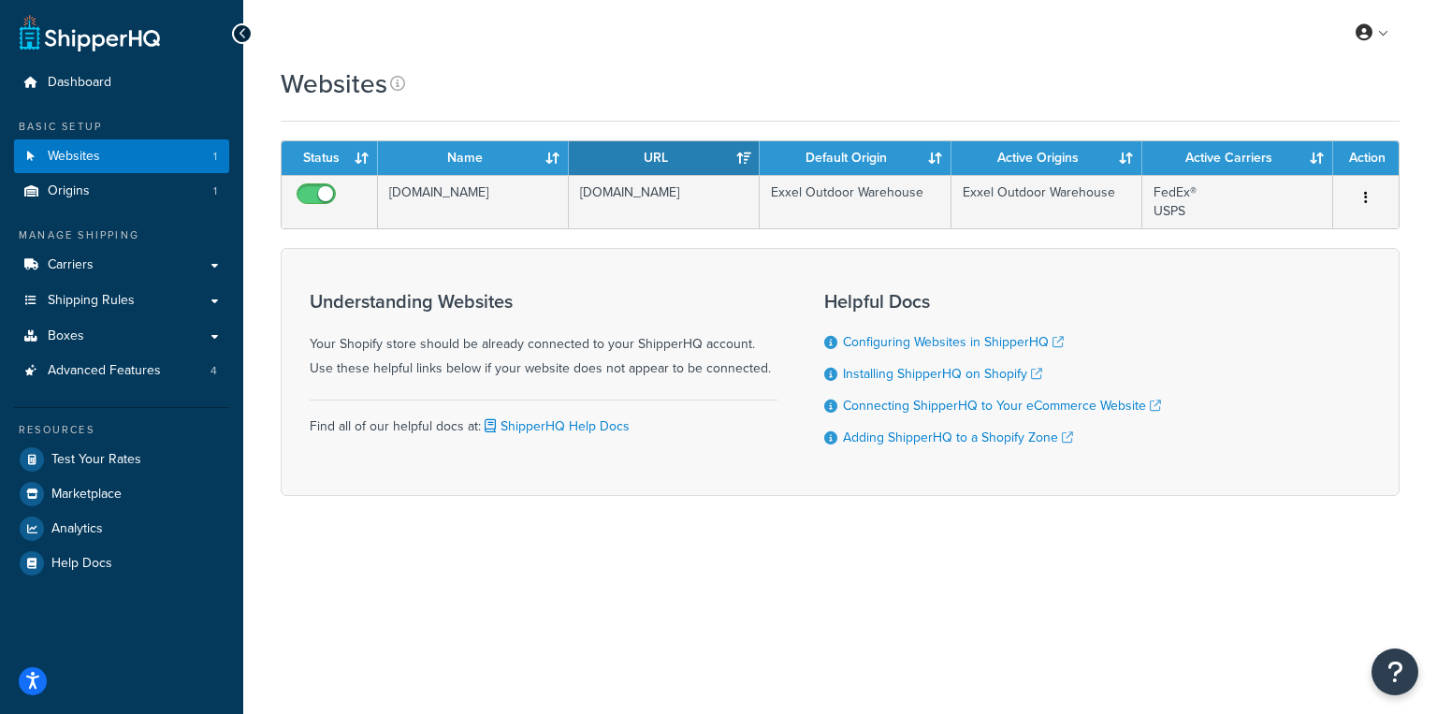
click at [940, 55] on div "My Profile Billing Global Settings Contact Us Logout" at bounding box center [840, 32] width 1194 height 65
